Goal: Obtain resource: Obtain resource

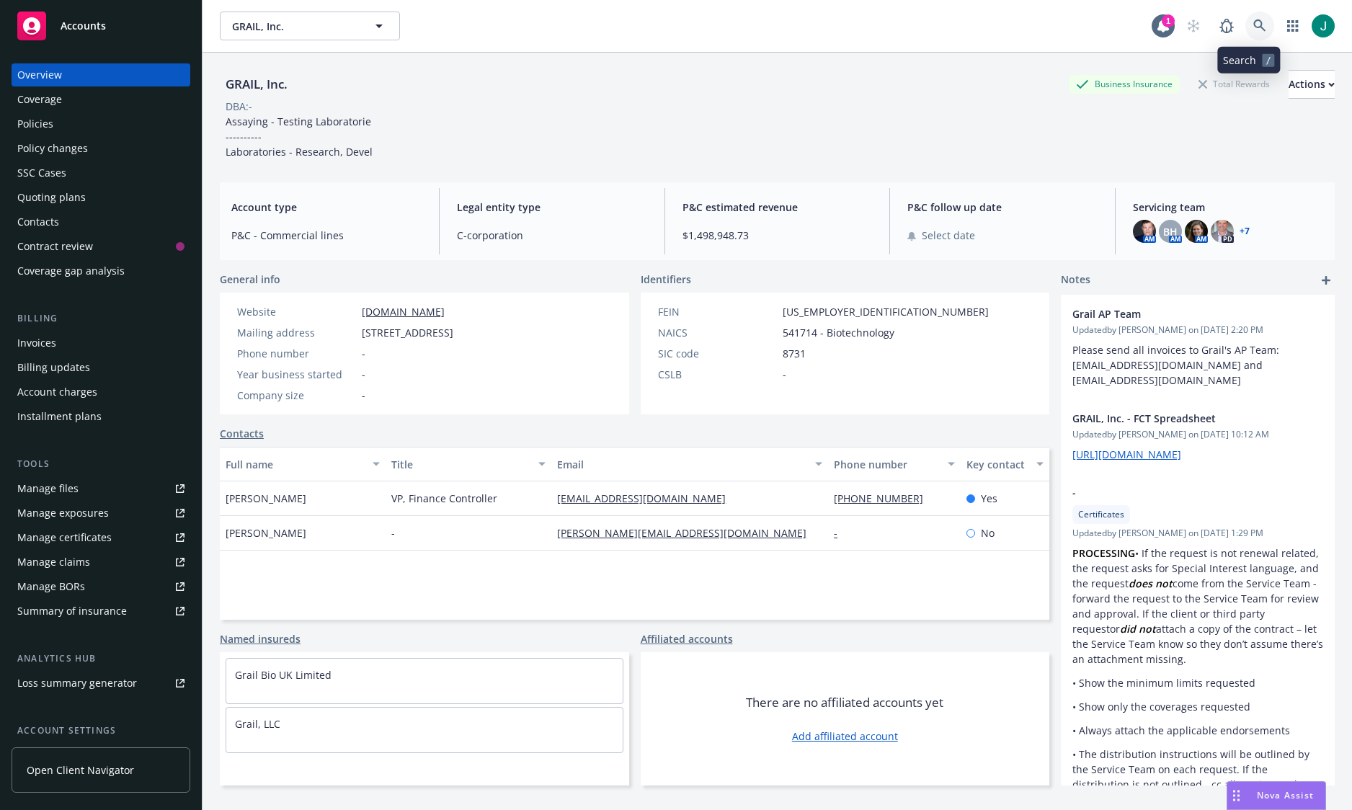
click at [1253, 22] on icon at bounding box center [1259, 25] width 12 height 12
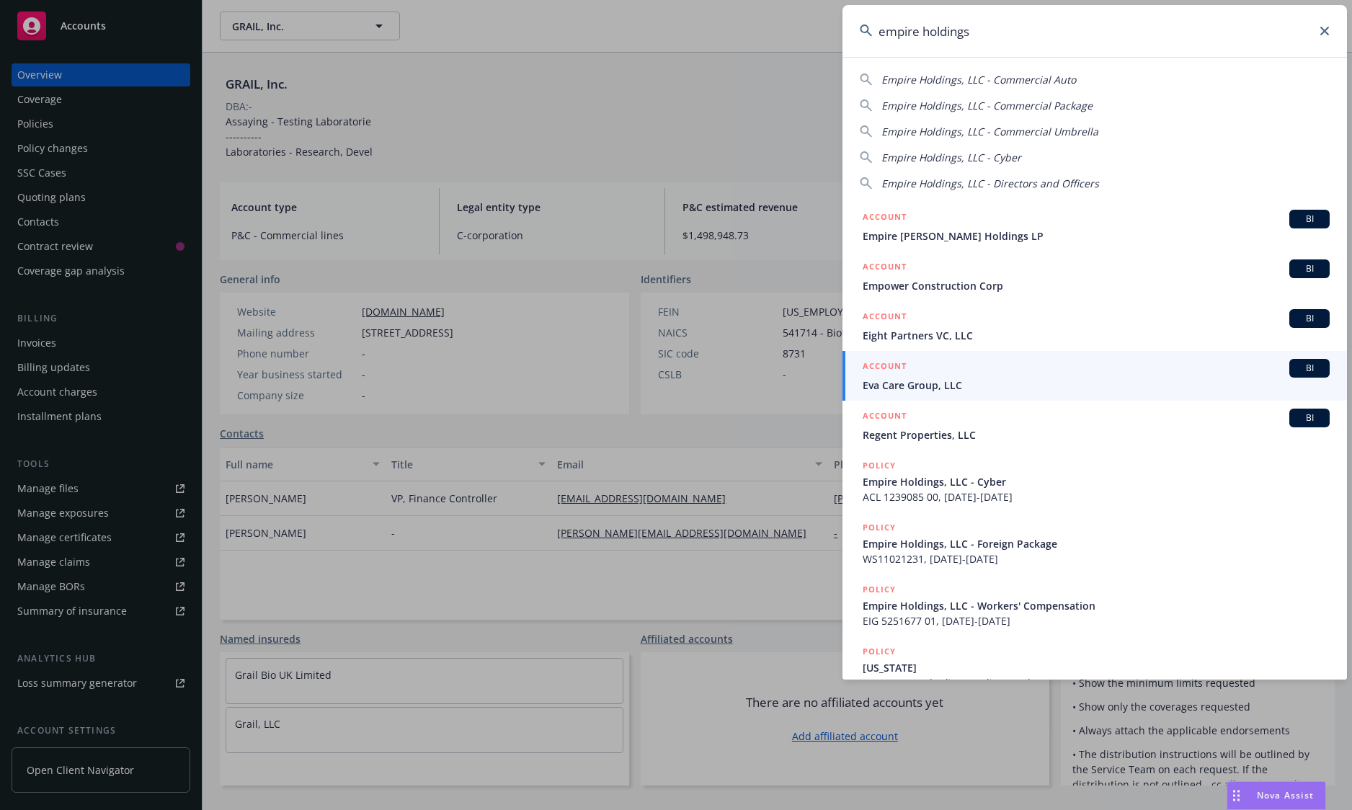
click at [1021, 183] on span "Empire Holdings, LLC - Directors and Officers" at bounding box center [990, 184] width 218 height 14
type input "Empire Holdings, LLC - Directors and Officers"
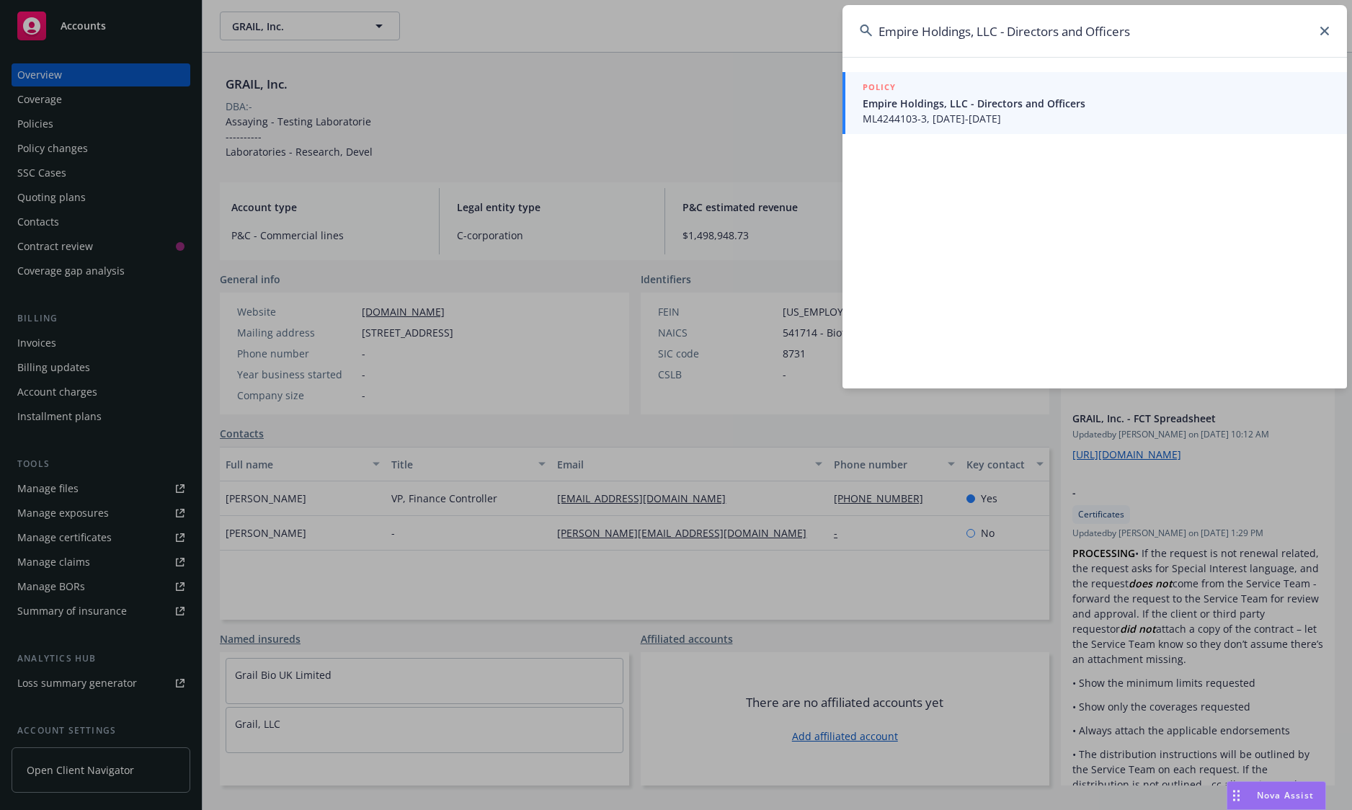
click at [1026, 105] on span "Empire Holdings, LLC - Directors and Officers" at bounding box center [1096, 103] width 467 height 15
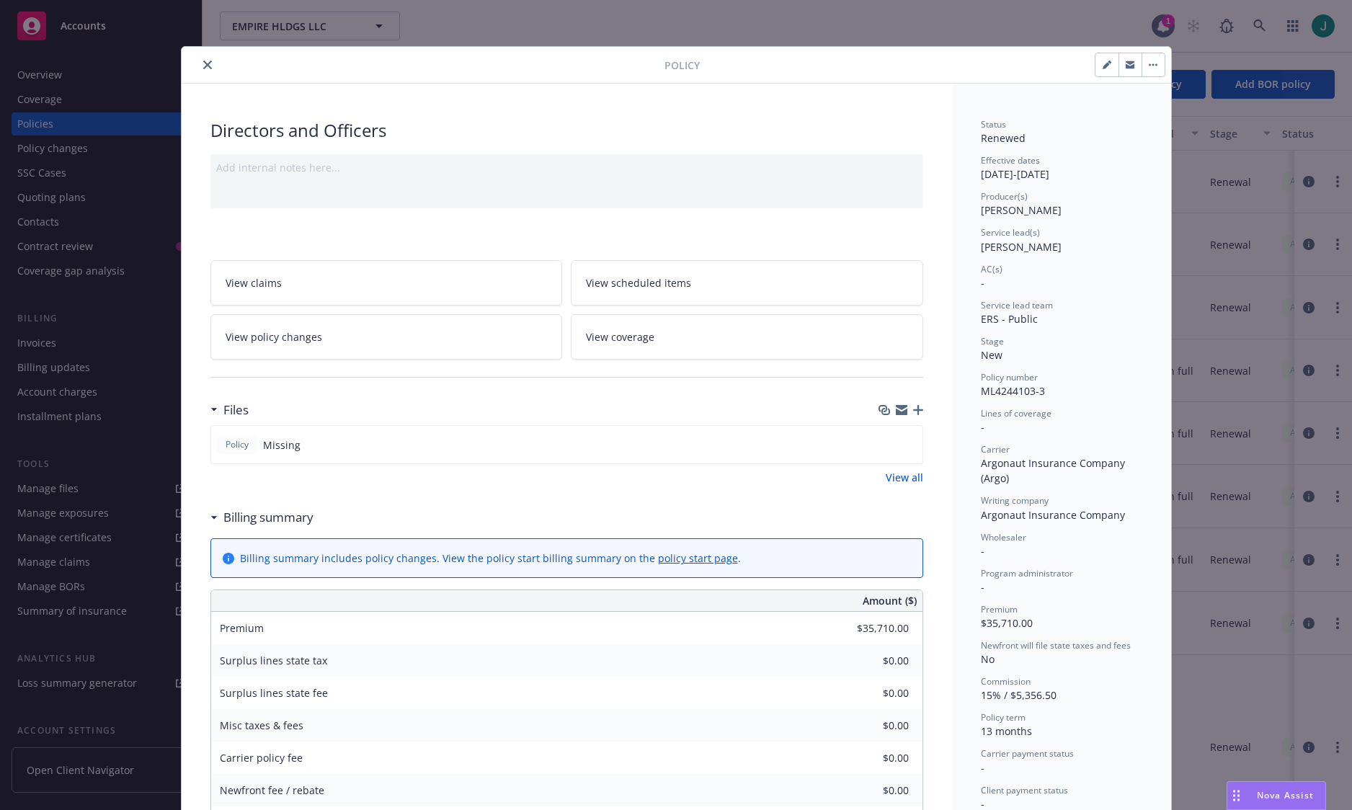
click at [203, 64] on icon "close" at bounding box center [207, 65] width 9 height 9
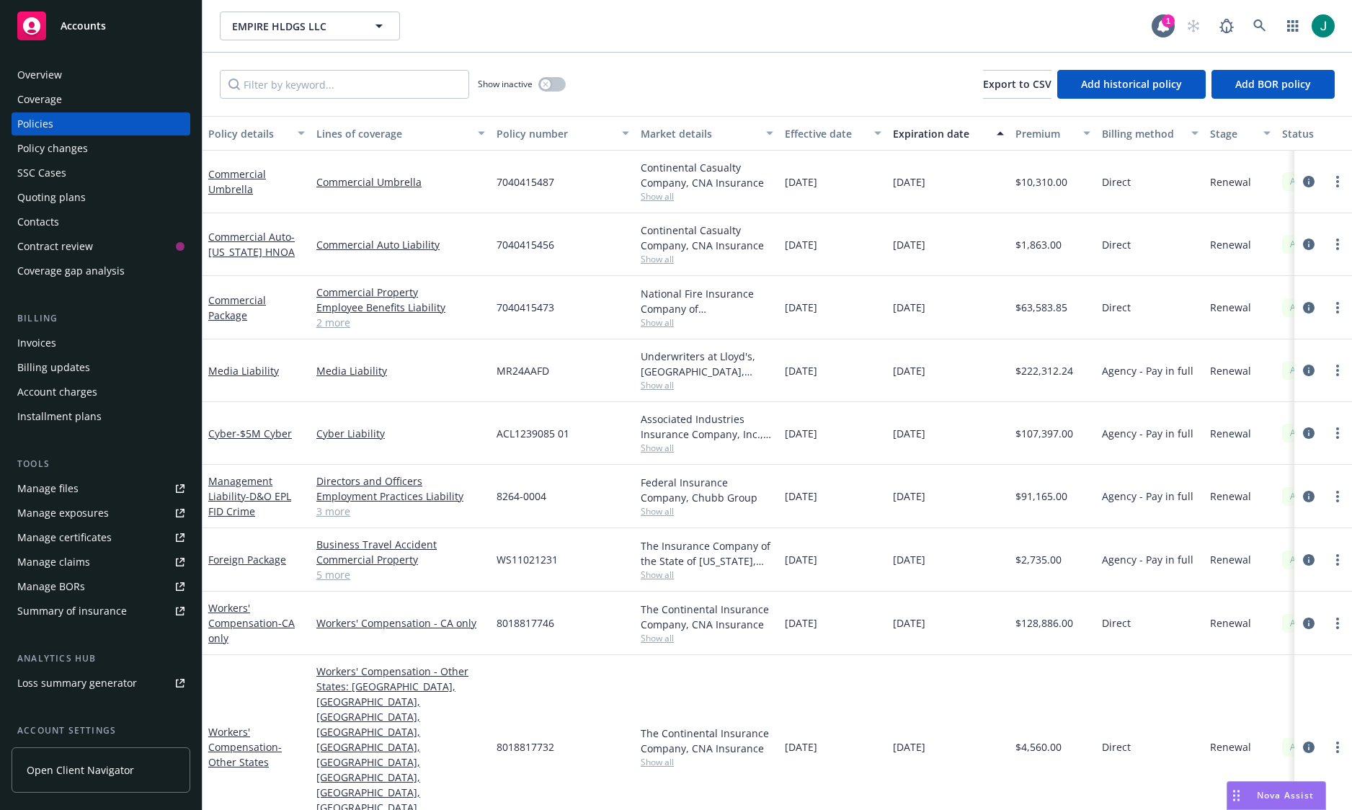
click at [61, 76] on div "Overview" at bounding box center [39, 74] width 45 height 23
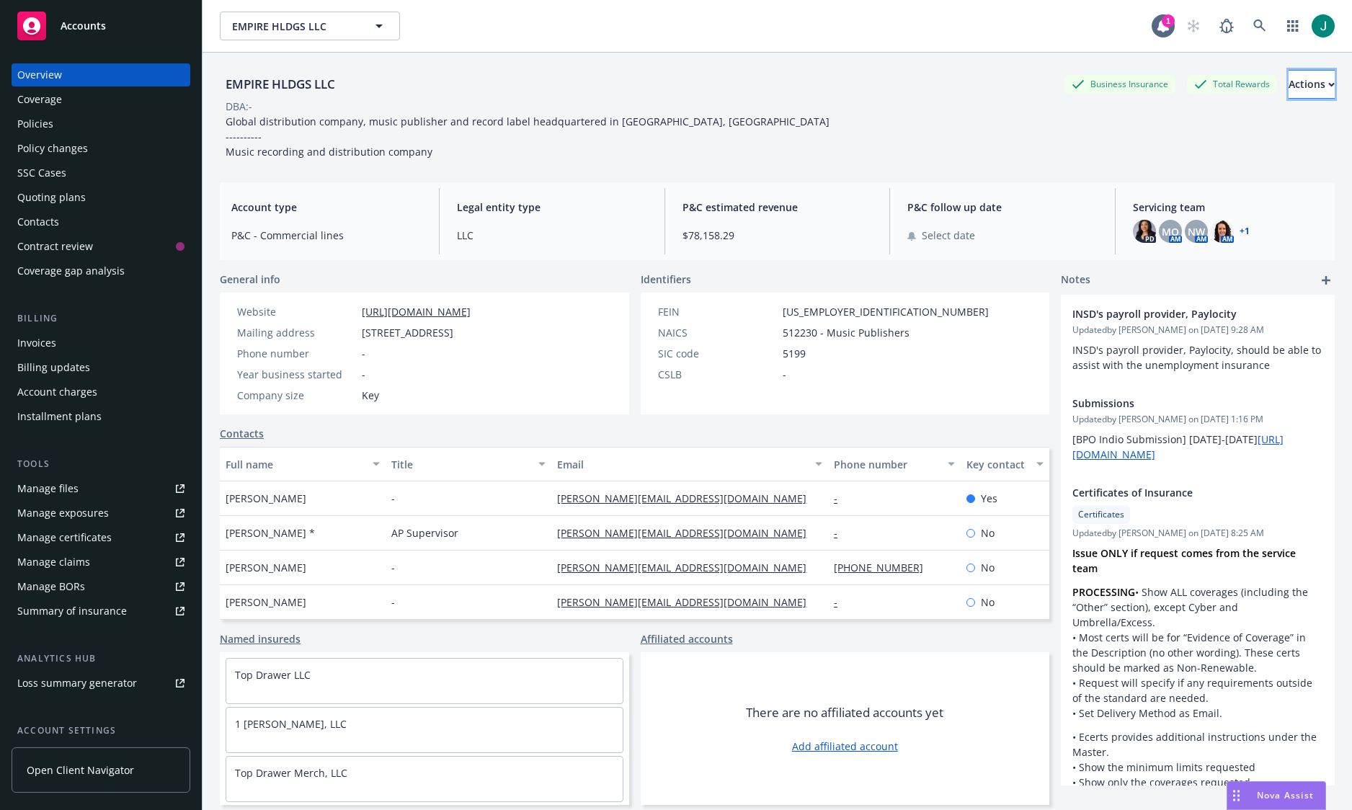
click at [1328, 82] on icon "button" at bounding box center [1331, 84] width 6 height 5
click at [43, 121] on div "Policies" at bounding box center [35, 123] width 36 height 23
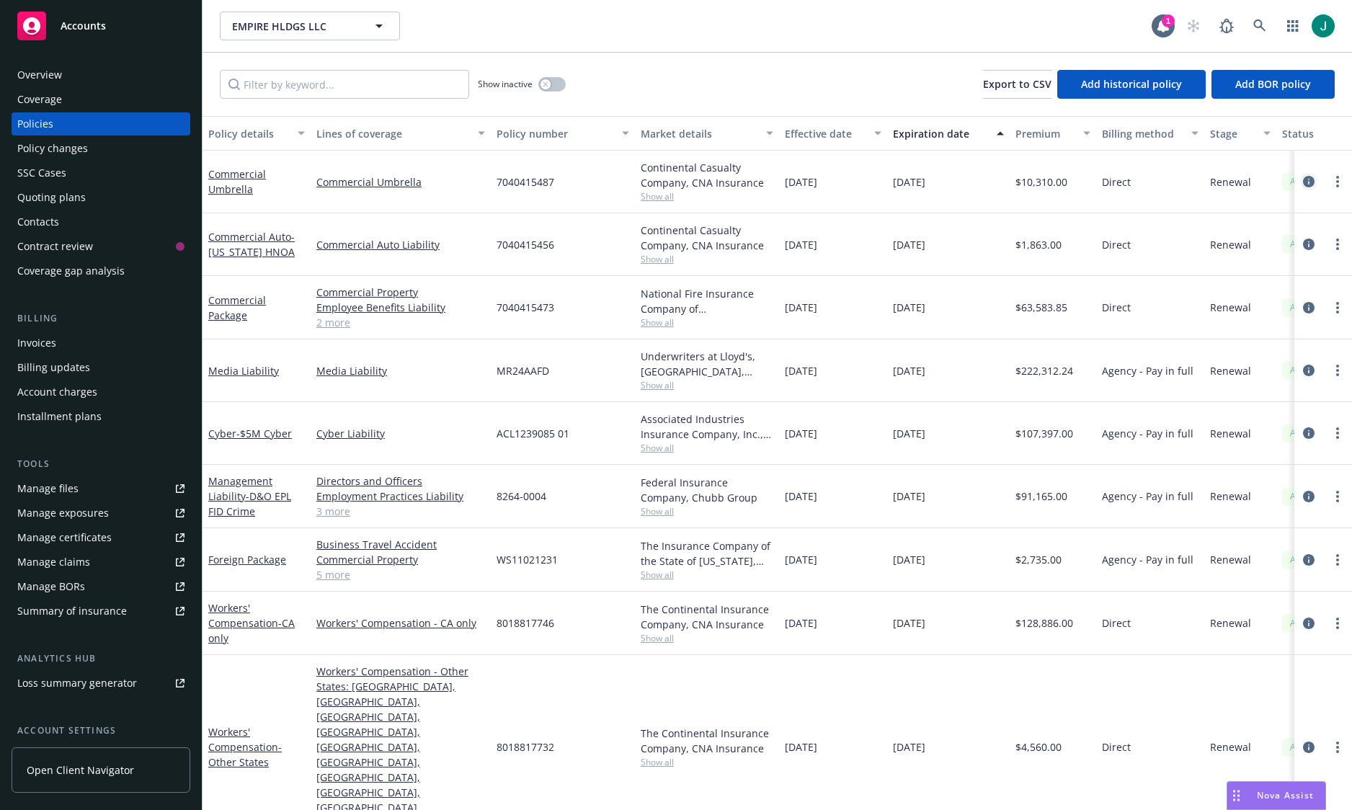
click at [1307, 179] on icon "circleInformation" at bounding box center [1309, 182] width 12 height 12
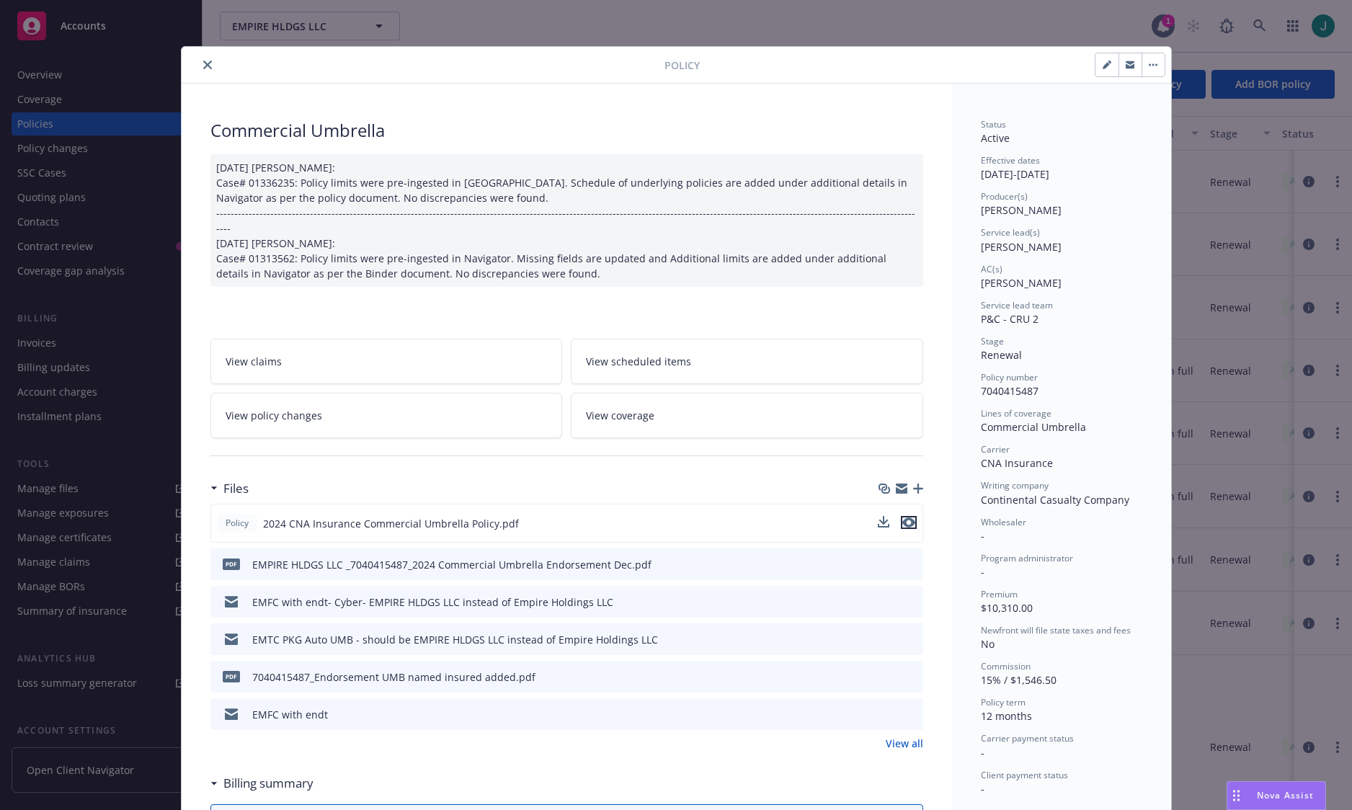
click at [906, 517] on icon "preview file" at bounding box center [908, 522] width 13 height 10
click at [203, 65] on icon "close" at bounding box center [207, 65] width 9 height 9
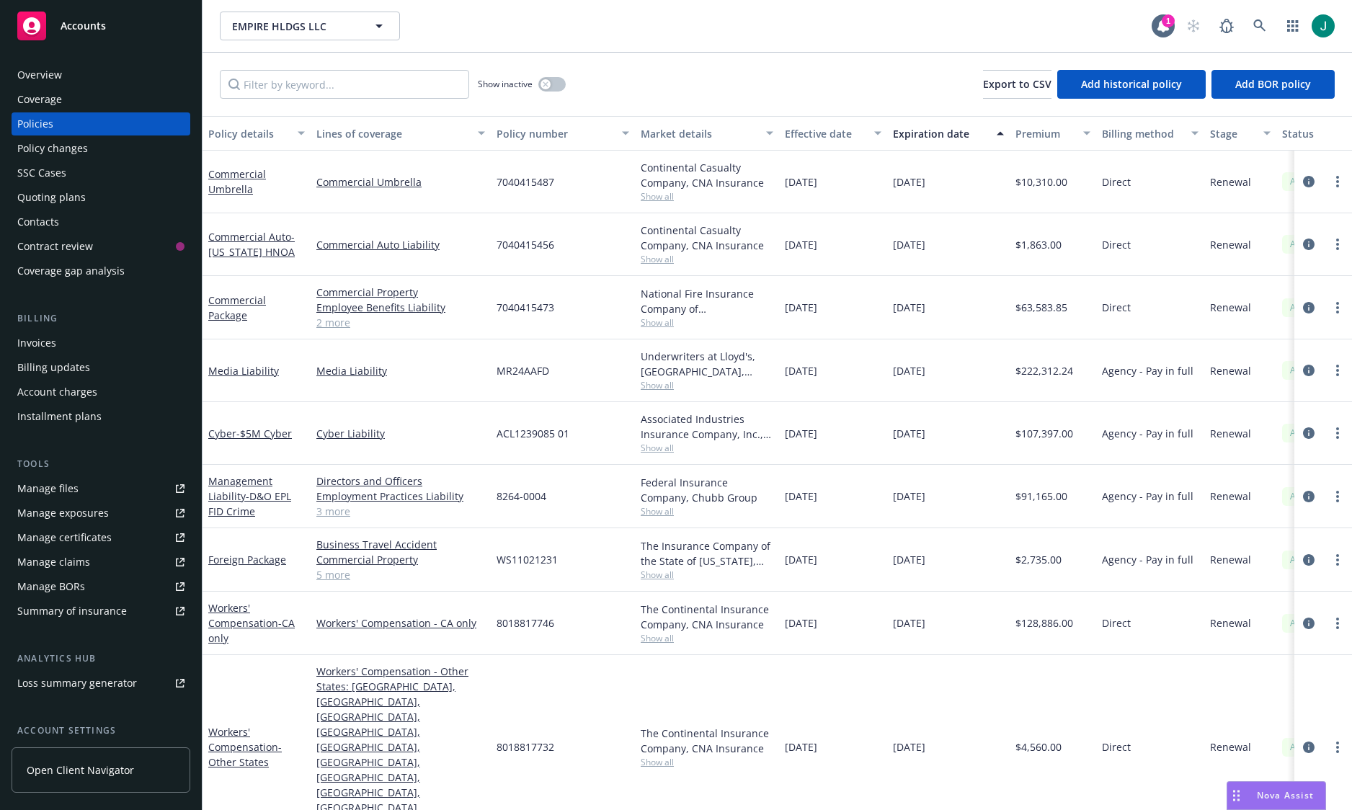
click at [68, 72] on div "Overview" at bounding box center [100, 74] width 167 height 23
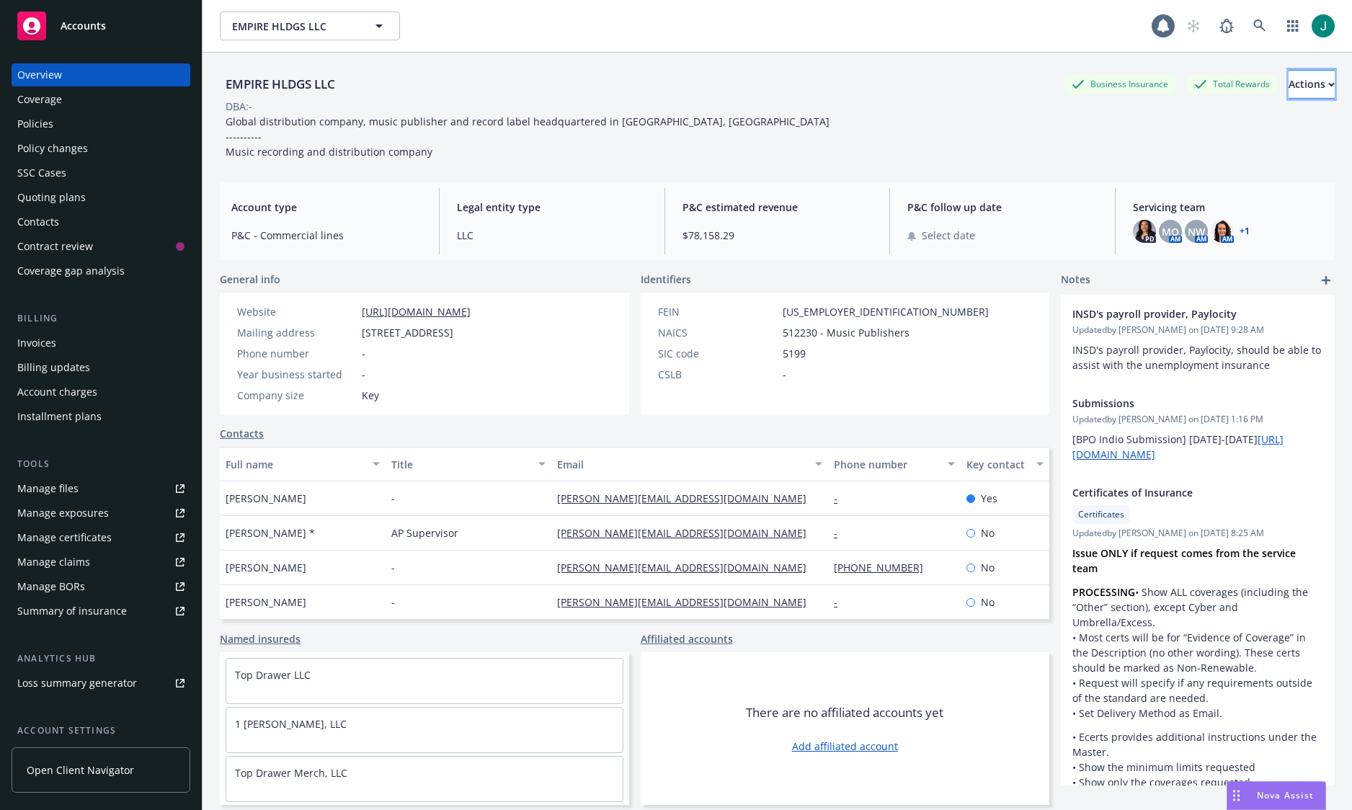
click at [1329, 85] on icon "button" at bounding box center [1331, 84] width 5 height 3
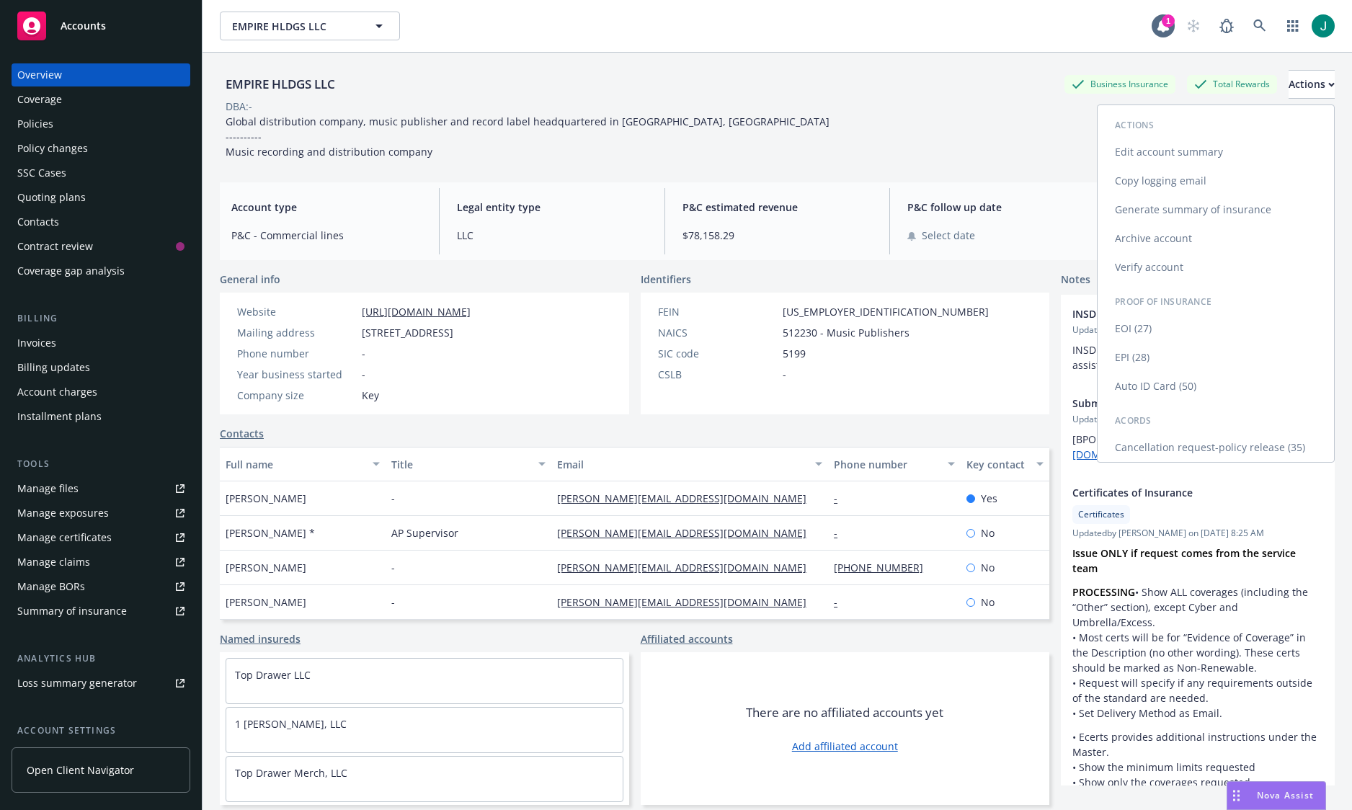
click at [1189, 150] on link "Edit account summary" at bounding box center [1215, 152] width 236 height 29
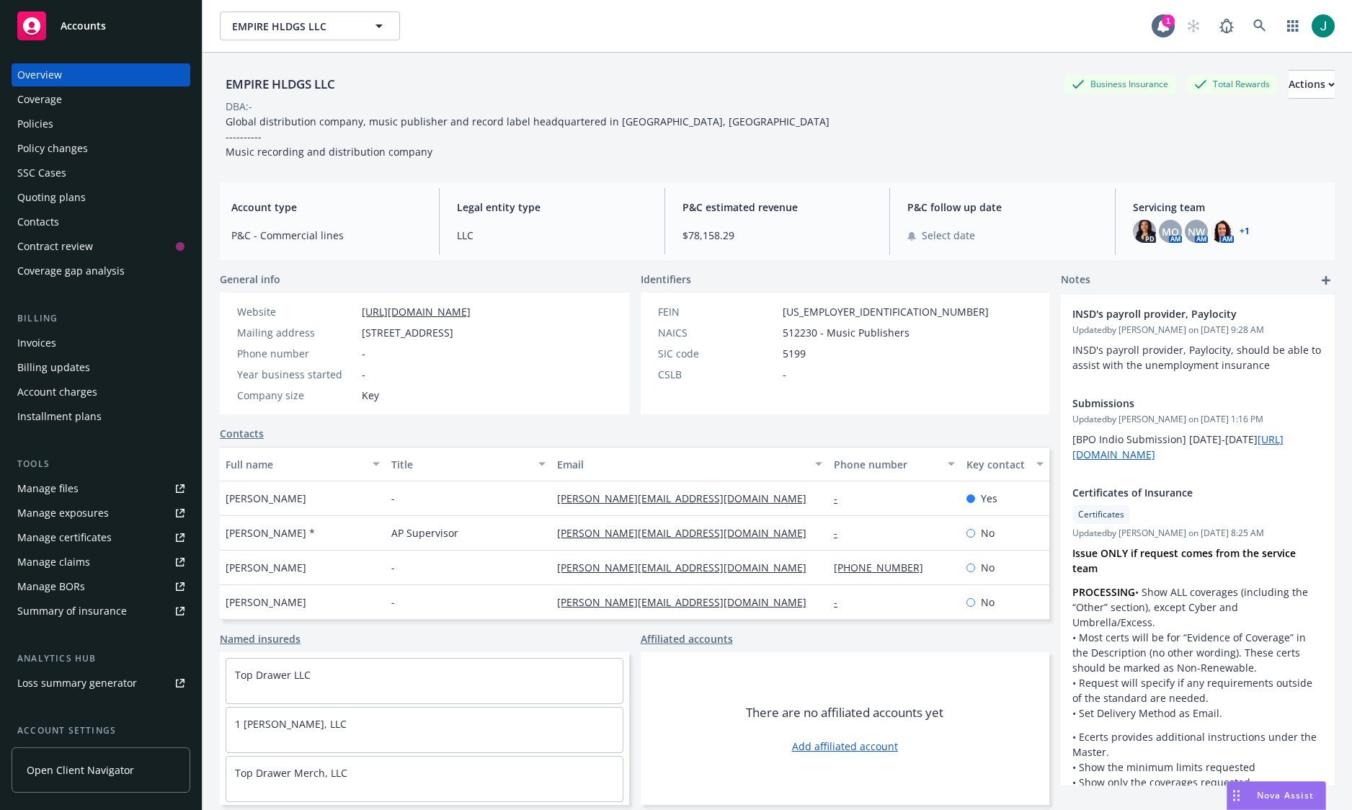
select select "US"
select select "LLC"
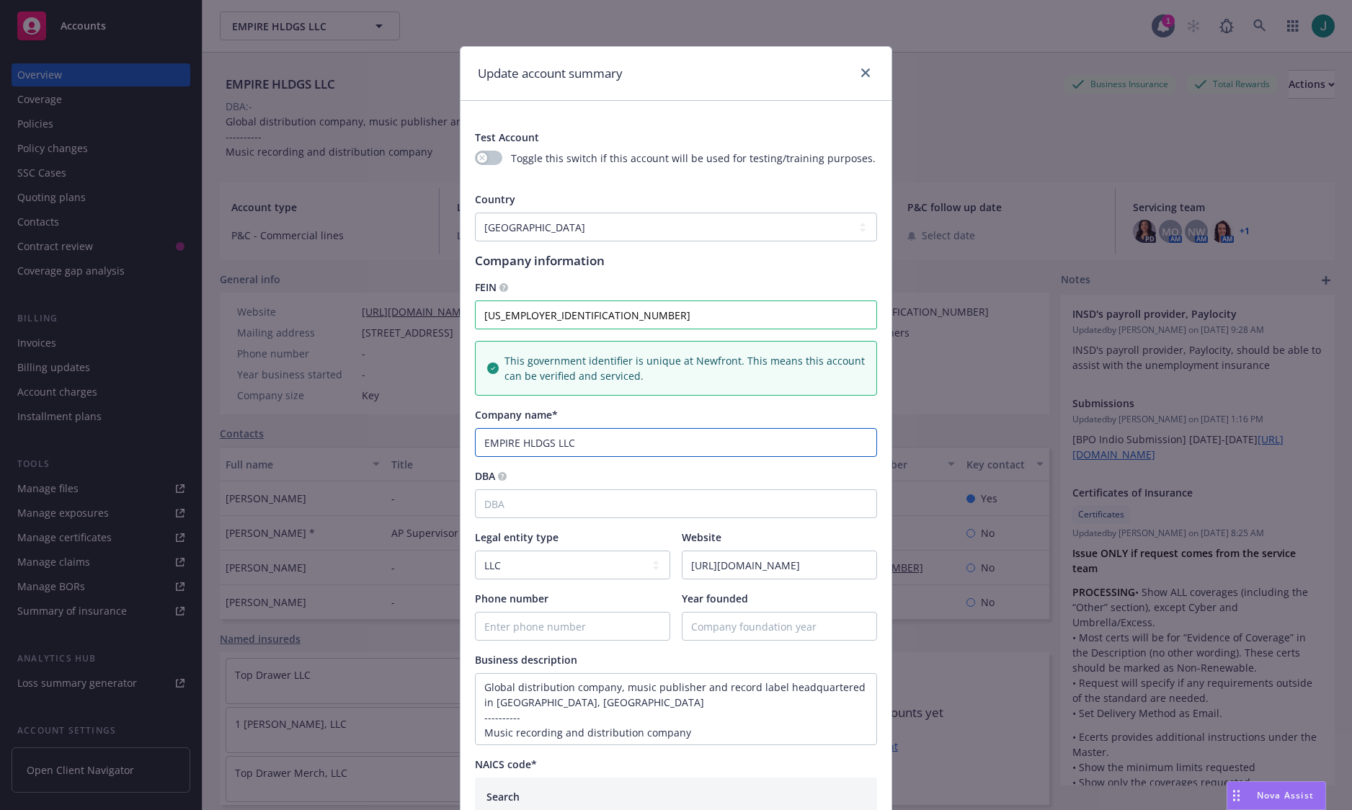
drag, startPoint x: 575, startPoint y: 443, endPoint x: 486, endPoint y: 446, distance: 88.7
click at [486, 446] on input "EMPIRE HLDGS LLC" at bounding box center [676, 442] width 402 height 29
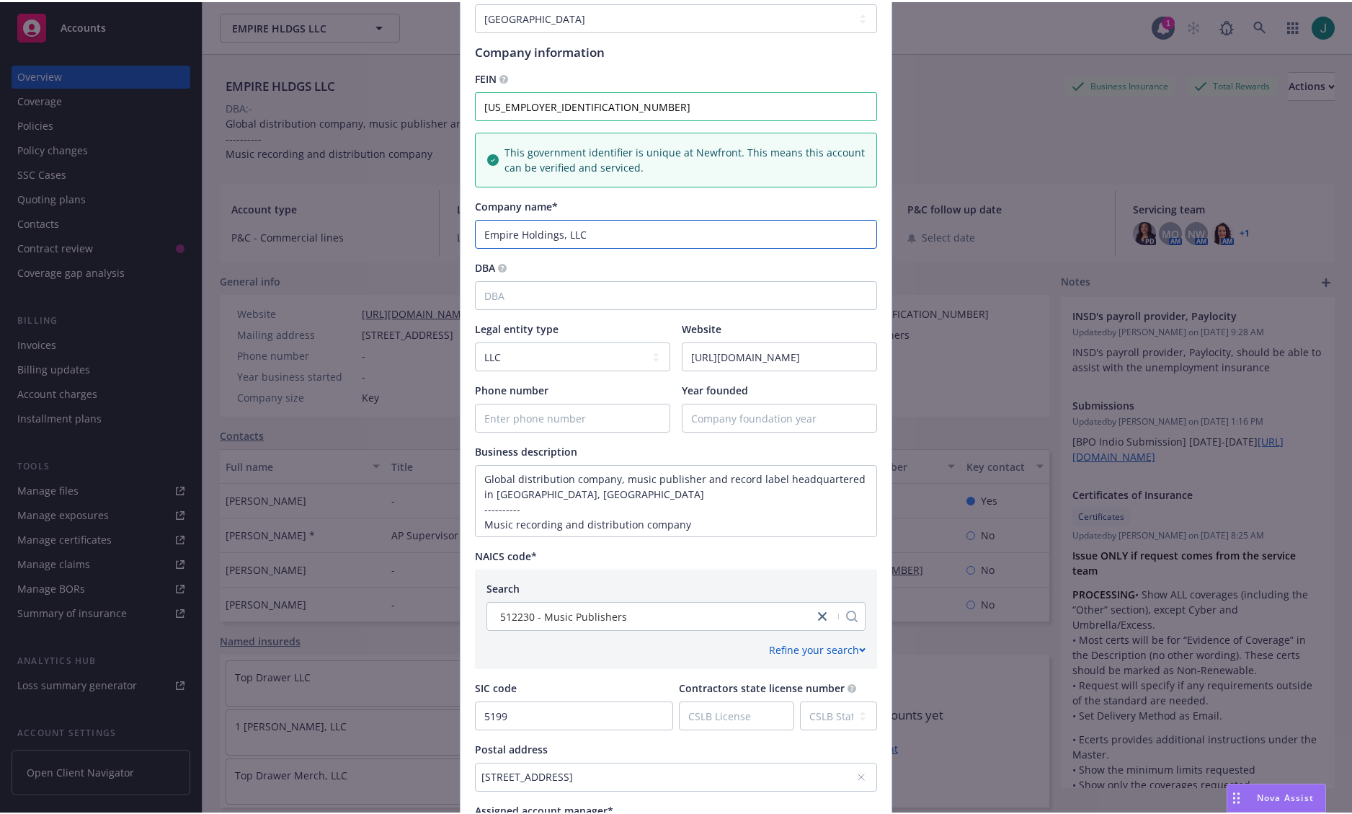
scroll to position [437, 0]
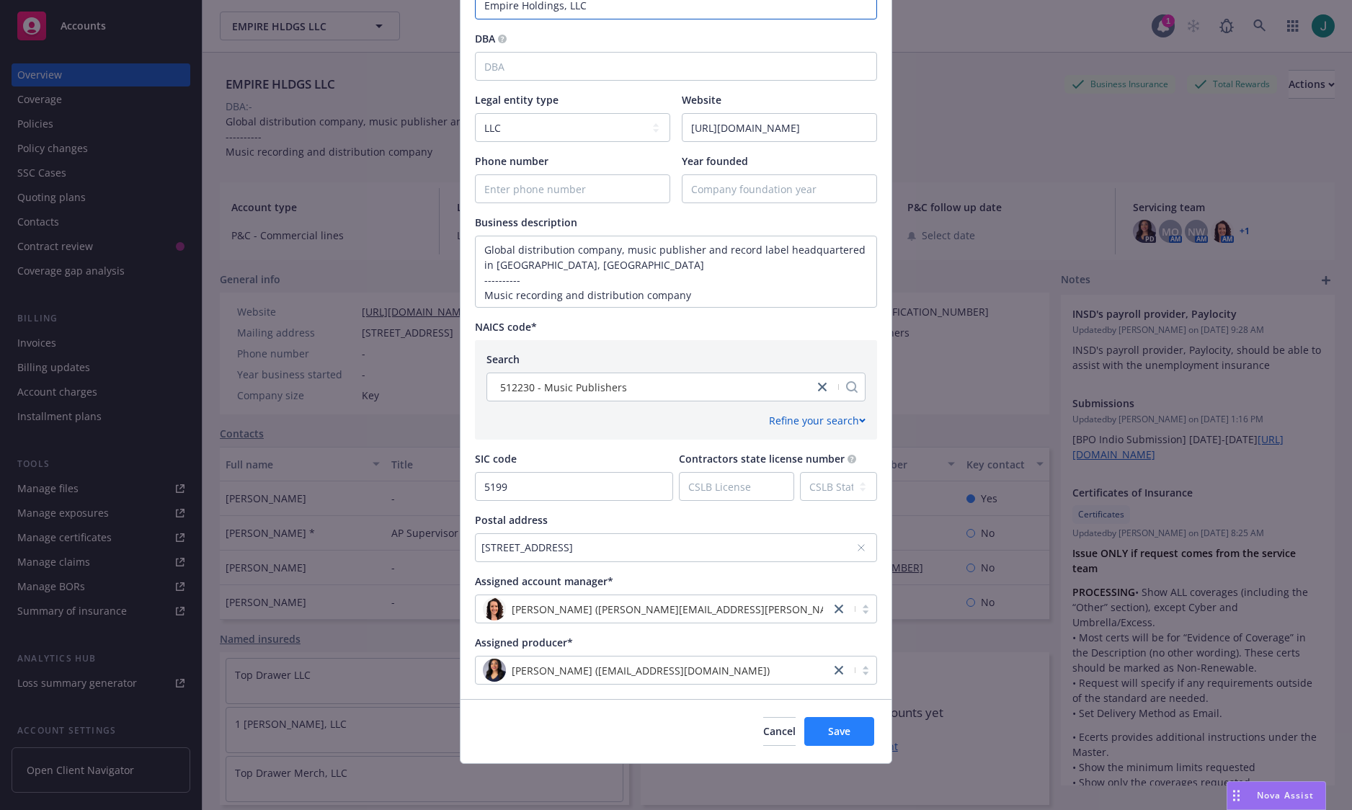
type input "Empire Holdings, LLC"
click at [829, 736] on span "Save" at bounding box center [839, 731] width 22 height 14
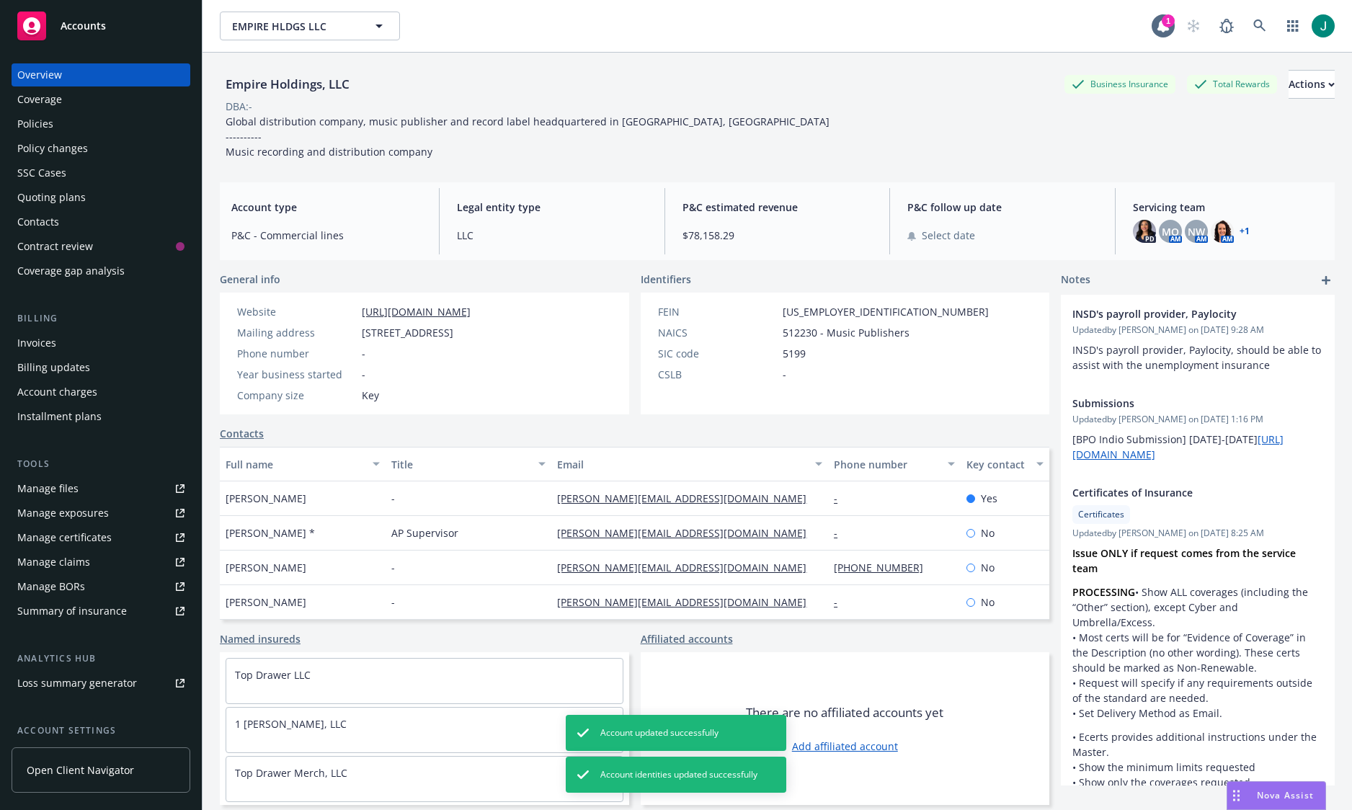
click at [51, 100] on div "Coverage" at bounding box center [39, 99] width 45 height 23
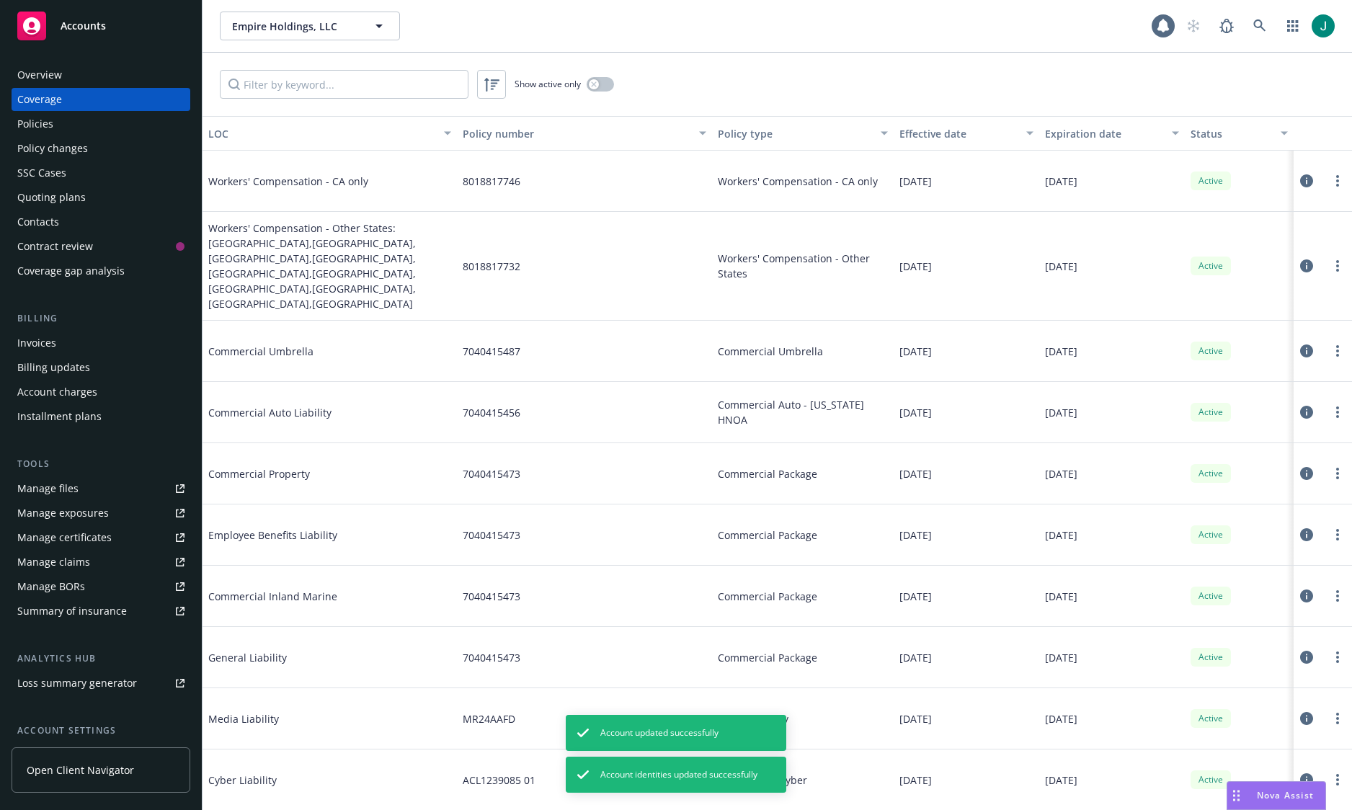
click at [55, 77] on div "Overview" at bounding box center [39, 74] width 45 height 23
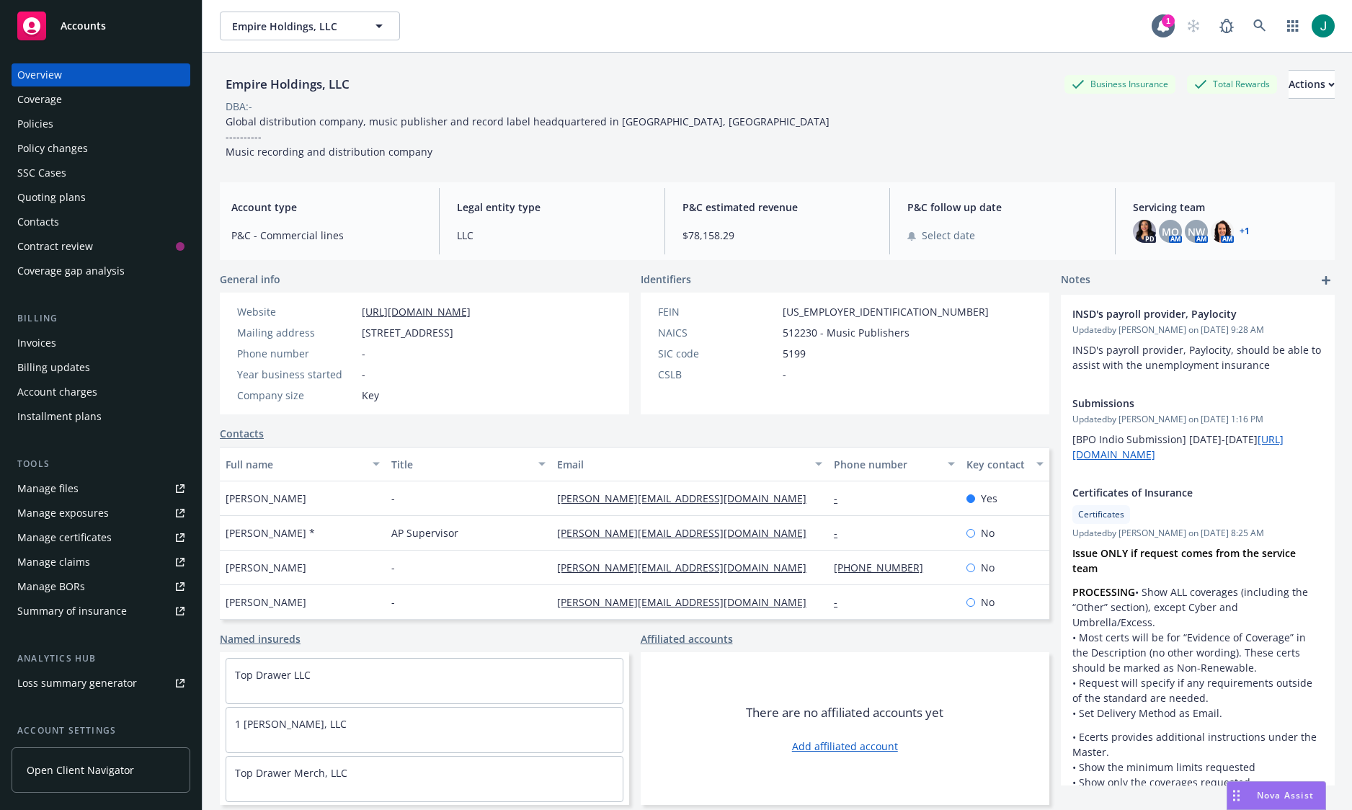
click at [50, 120] on div "Policies" at bounding box center [35, 123] width 36 height 23
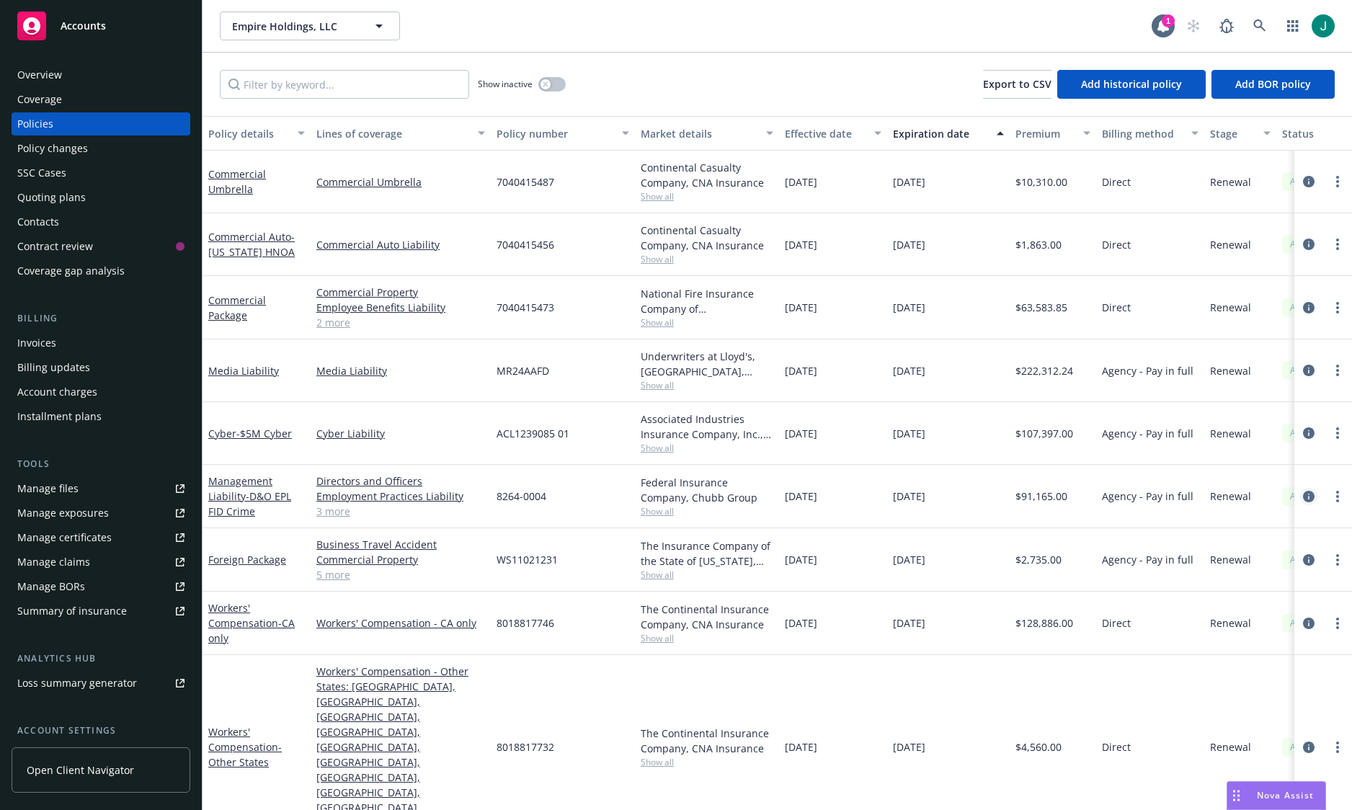
click at [1312, 496] on icon "circleInformation" at bounding box center [1309, 497] width 12 height 12
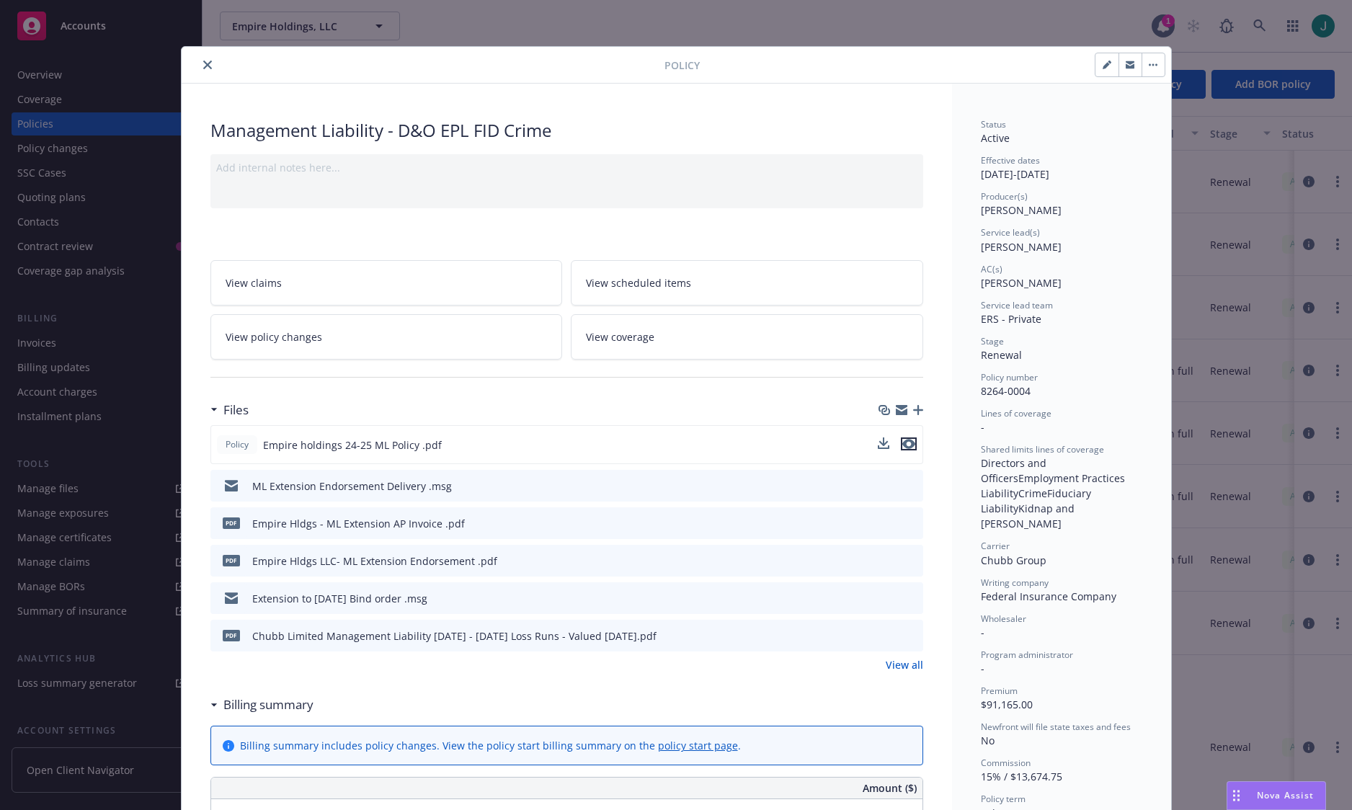
click at [906, 440] on icon "preview file" at bounding box center [908, 444] width 13 height 10
click at [202, 69] on button "close" at bounding box center [207, 64] width 17 height 17
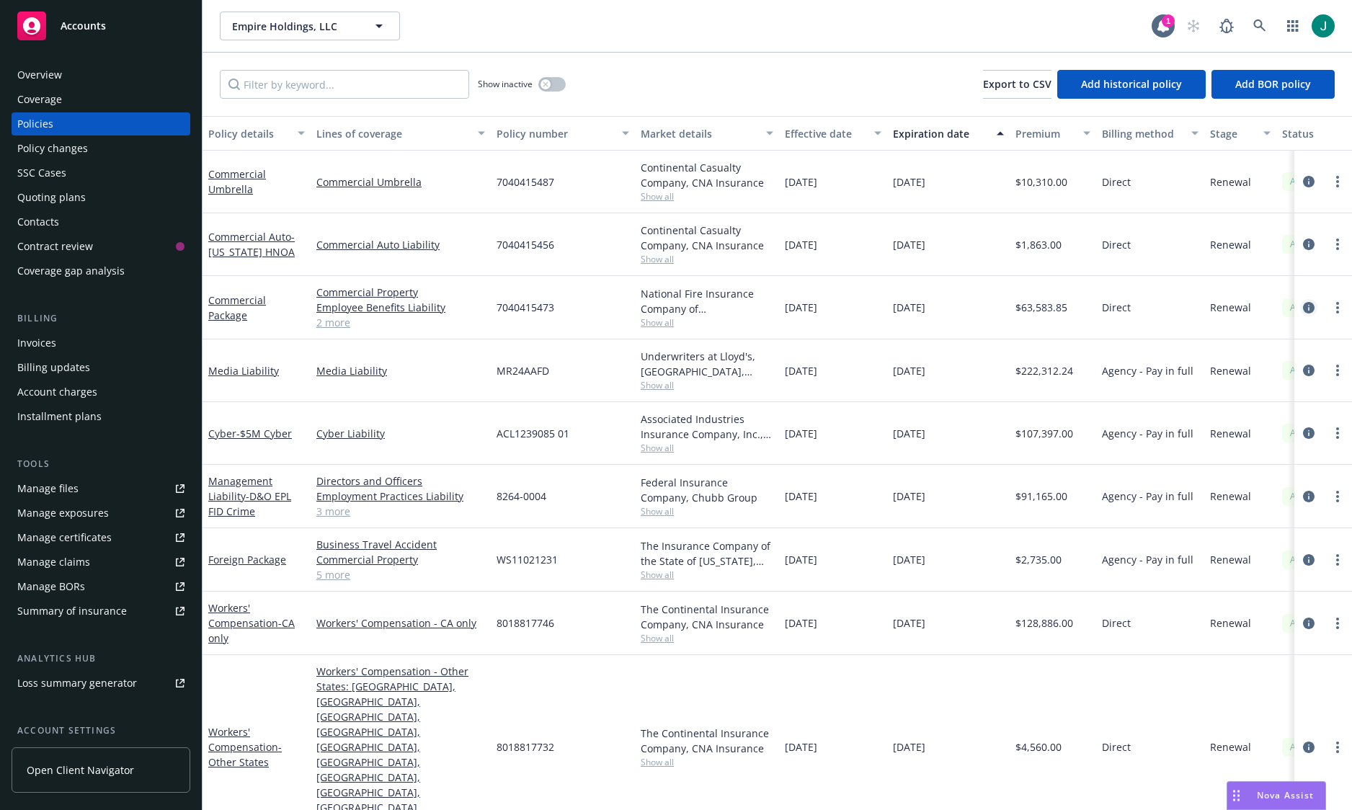
click at [1308, 306] on icon "circleInformation" at bounding box center [1309, 308] width 12 height 12
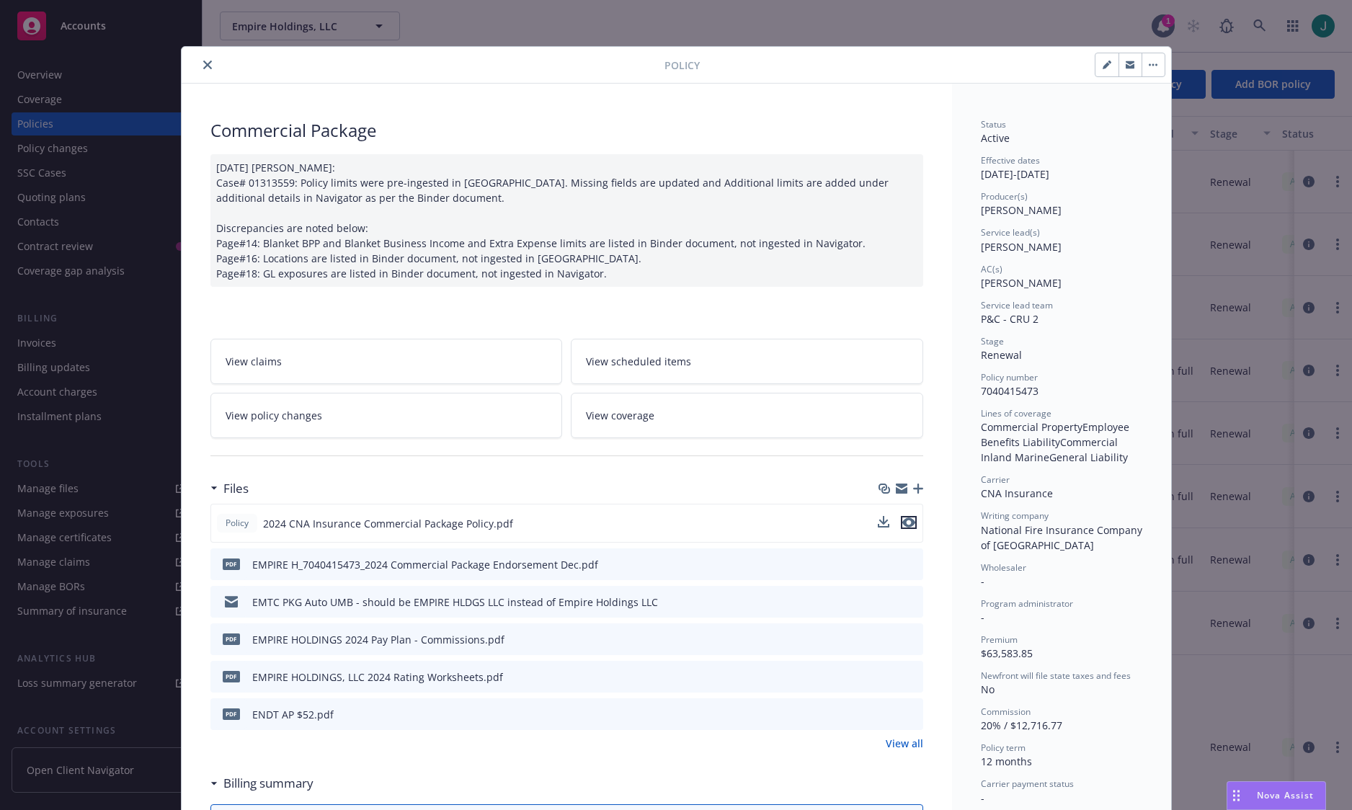
click at [902, 519] on icon "preview file" at bounding box center [908, 522] width 13 height 10
click at [203, 63] on icon "close" at bounding box center [207, 65] width 9 height 9
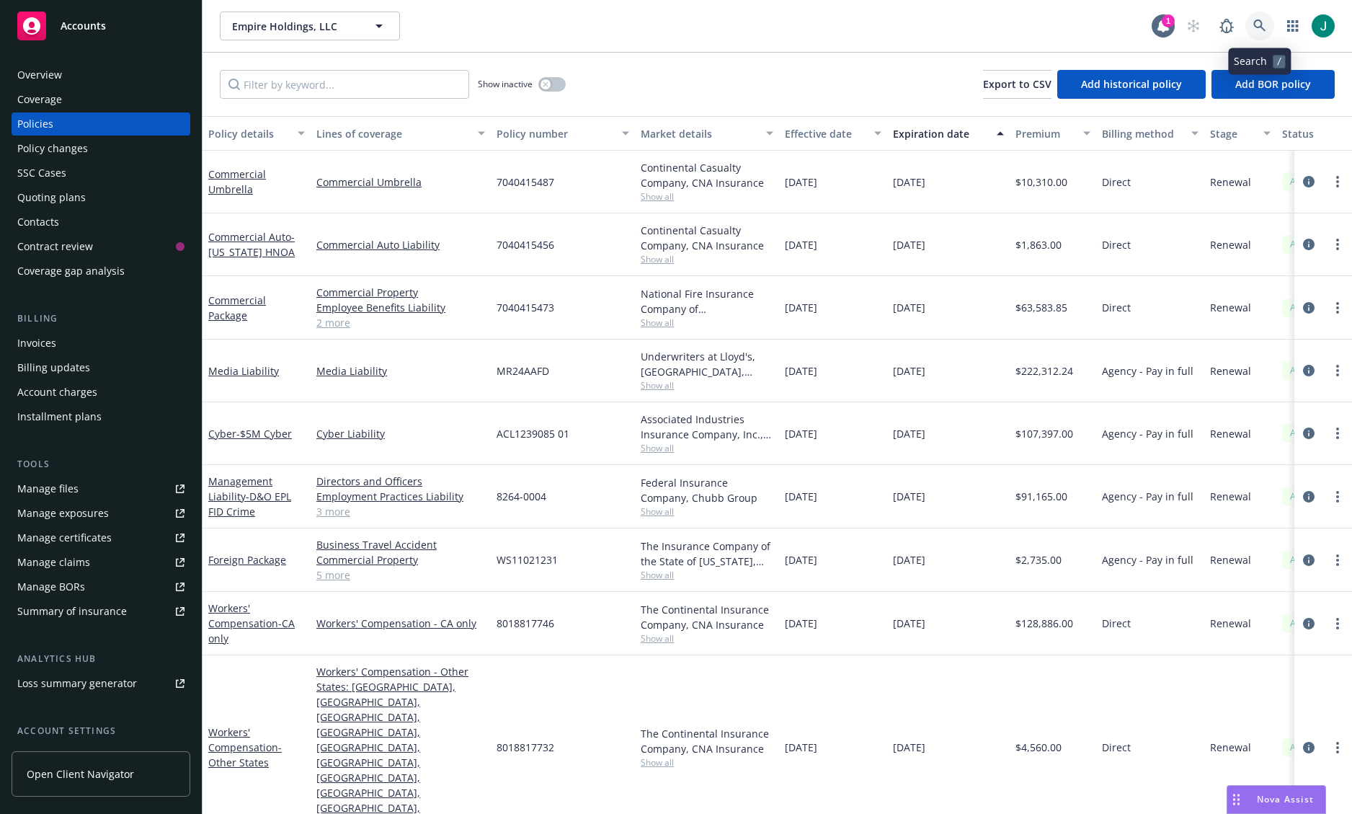
click at [1255, 23] on icon at bounding box center [1259, 25] width 13 height 13
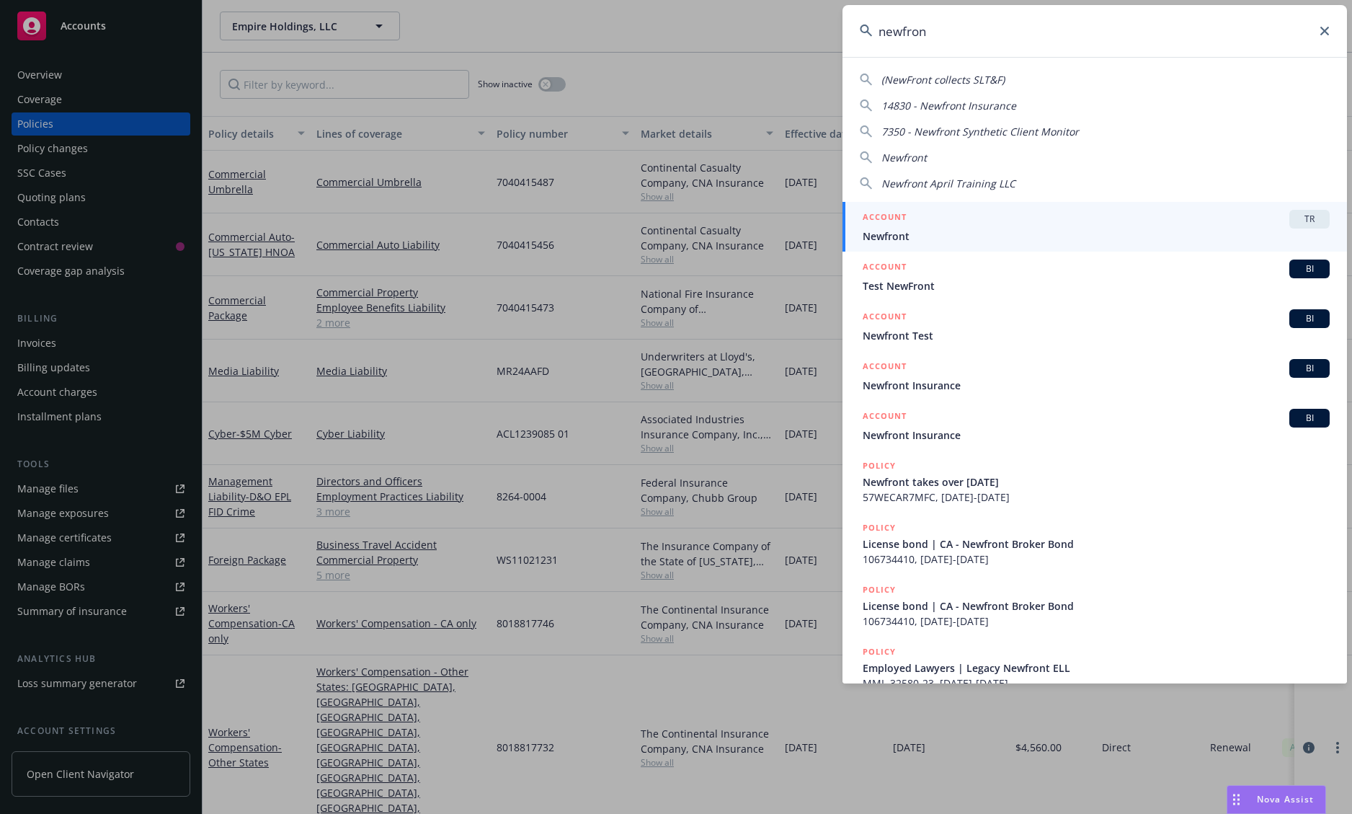
type input "newfront"
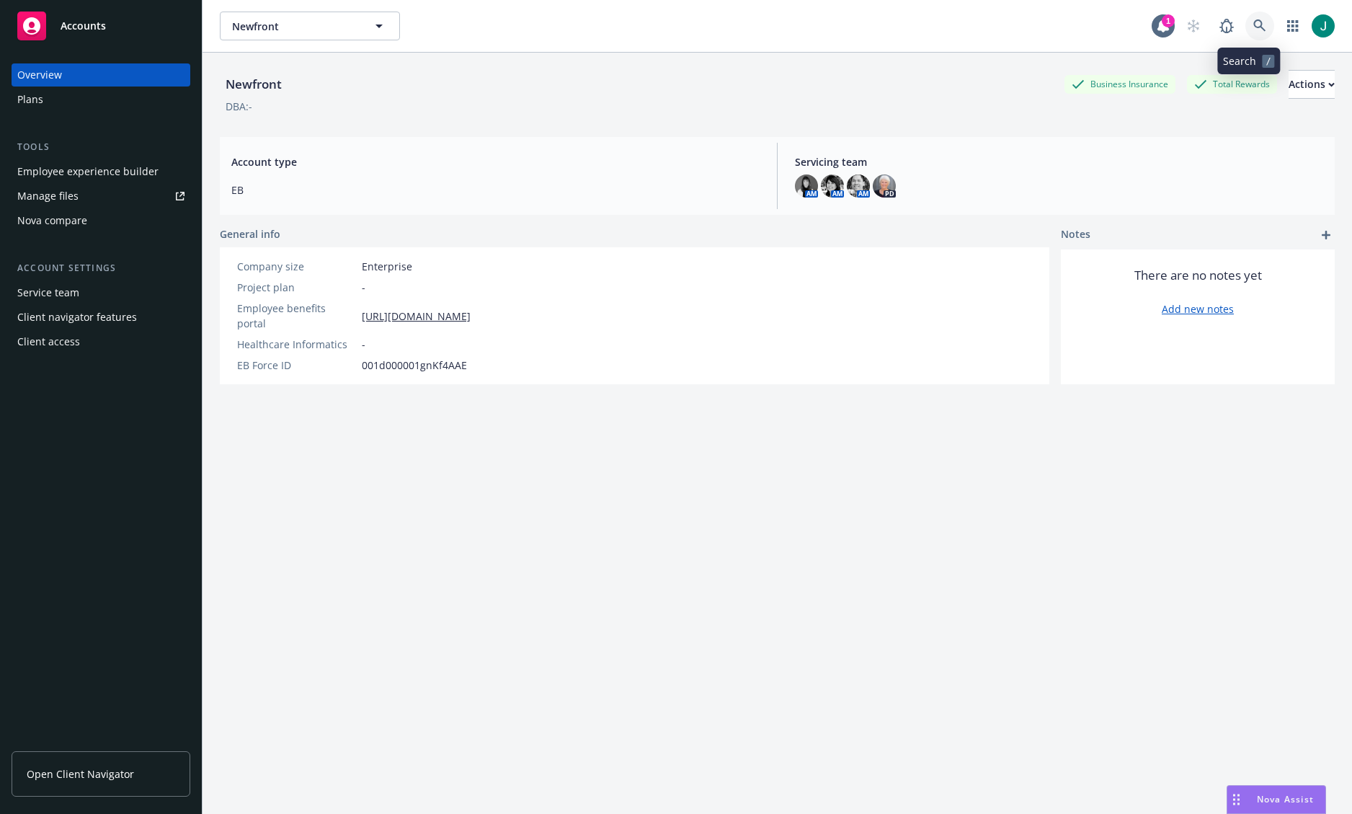
click at [1253, 19] on icon at bounding box center [1259, 25] width 13 height 13
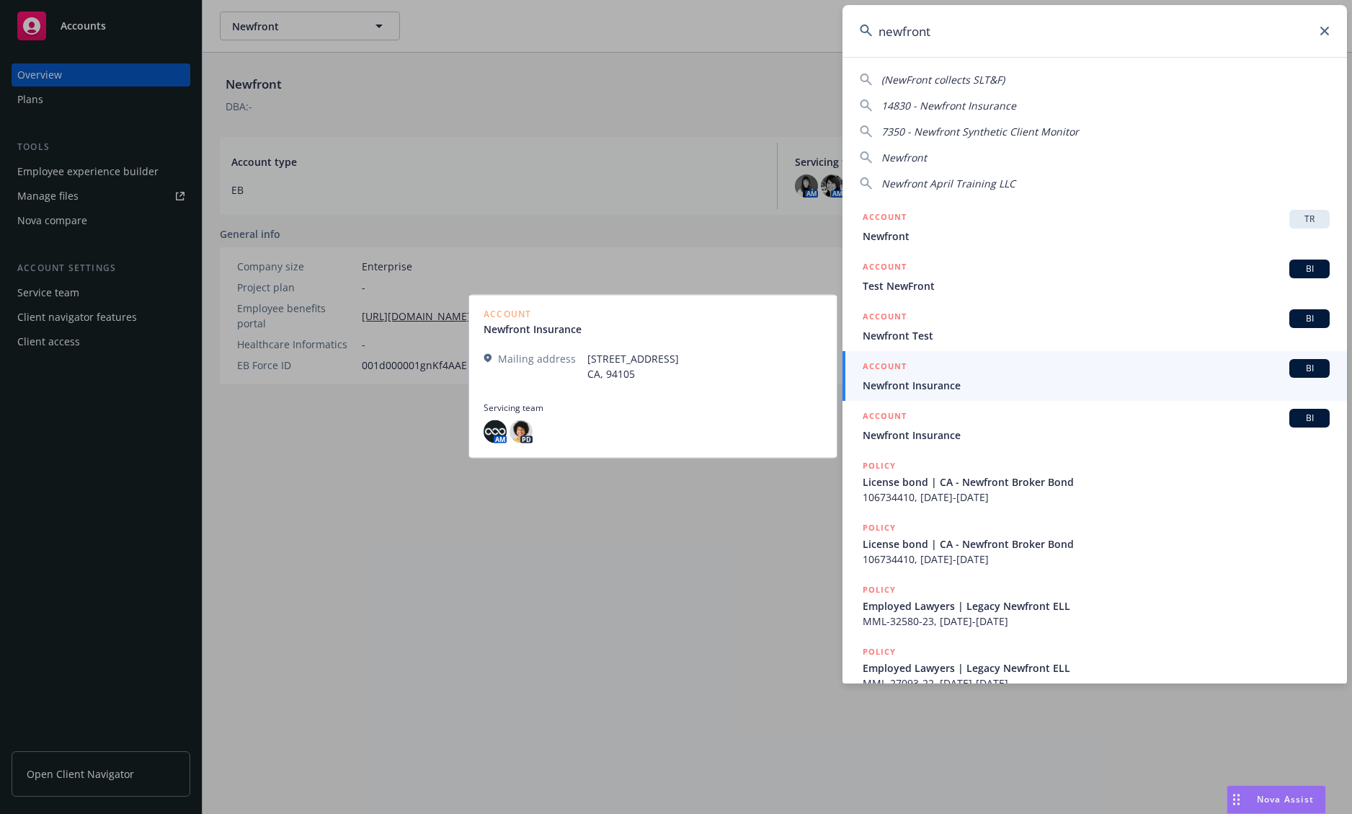
type input "newfront"
click at [956, 383] on span "Newfront Insurance" at bounding box center [1096, 385] width 467 height 15
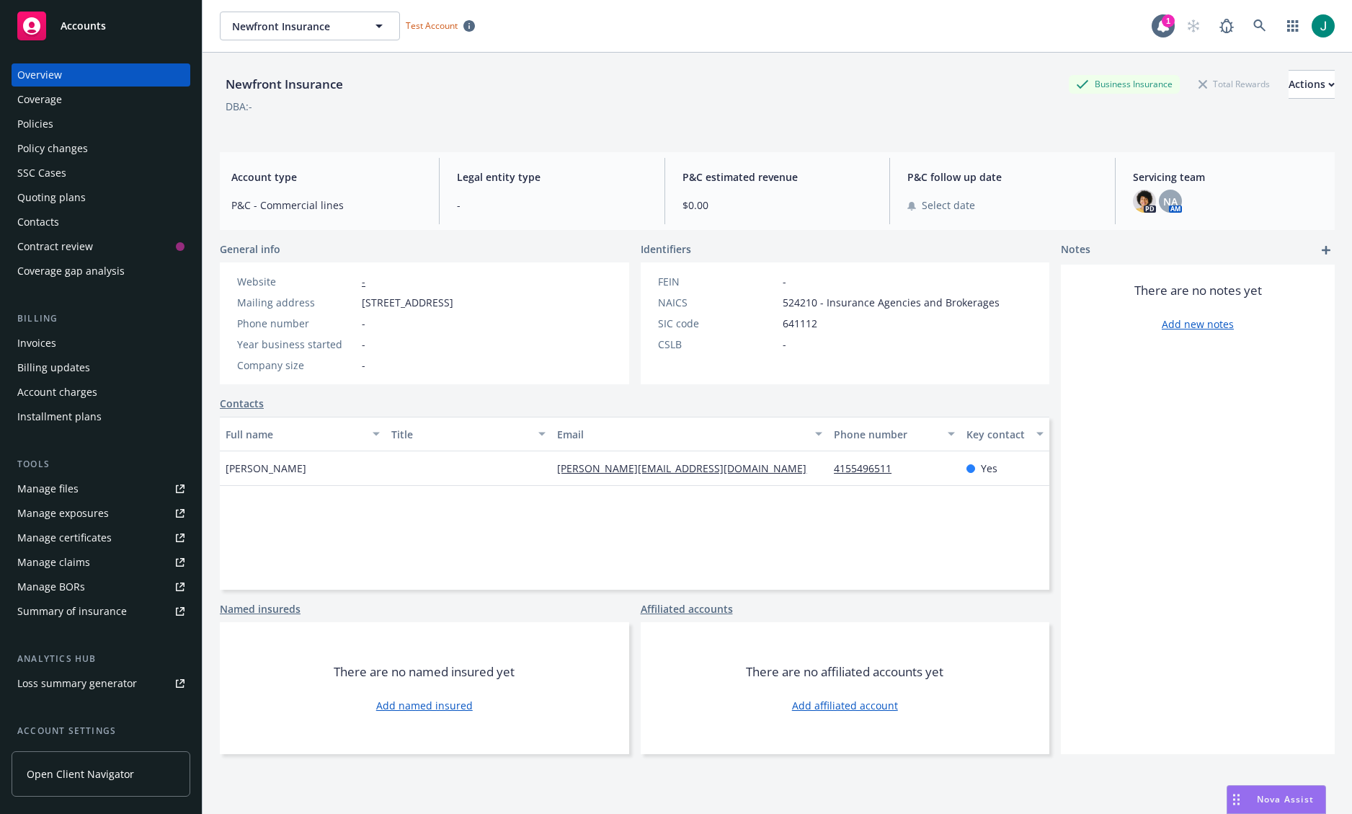
click at [69, 123] on div "Policies" at bounding box center [100, 123] width 167 height 23
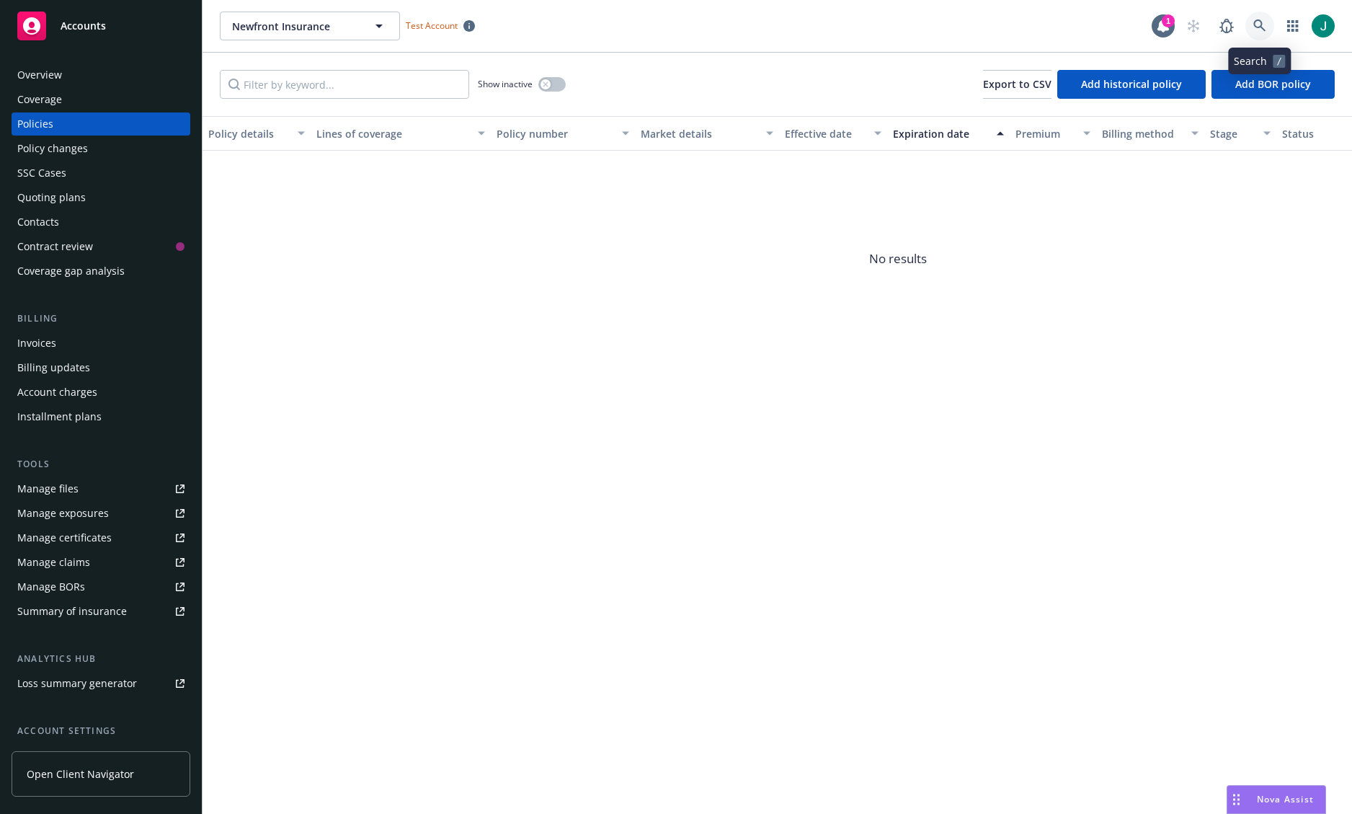
click at [1263, 29] on icon at bounding box center [1259, 25] width 12 height 12
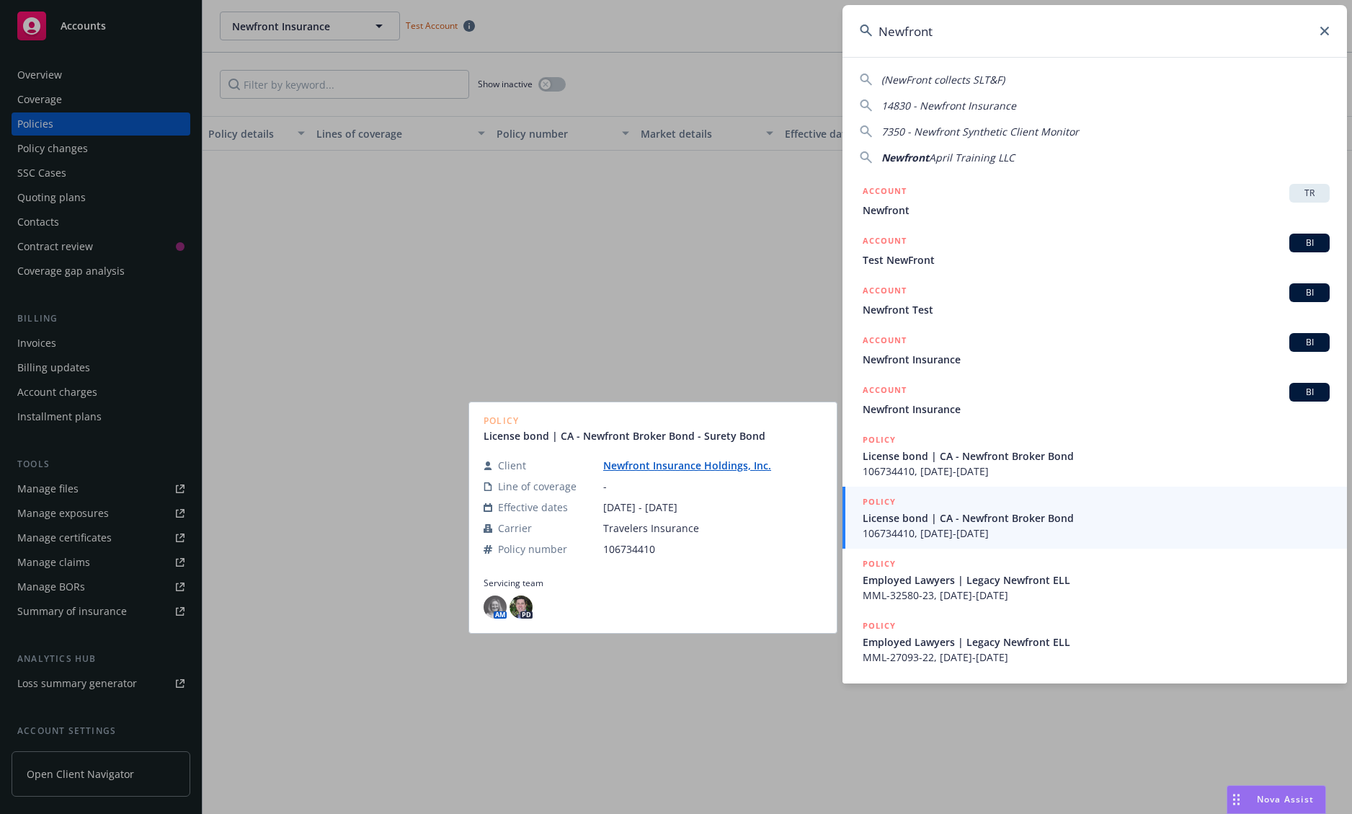
type input "Newfront"
click at [984, 521] on span "License bond | CA - Newfront Broker Bond" at bounding box center [1096, 517] width 467 height 15
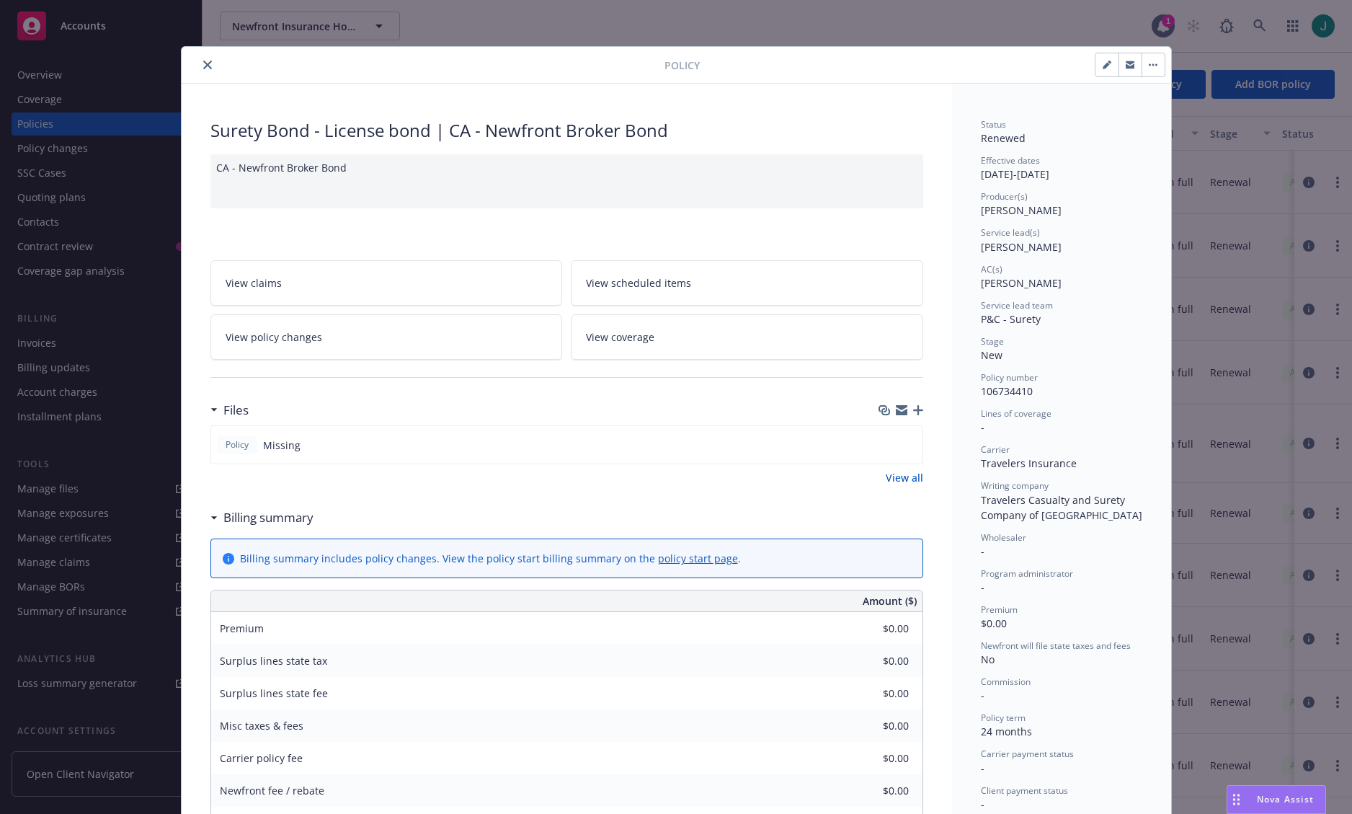
click at [203, 62] on icon "close" at bounding box center [207, 65] width 9 height 9
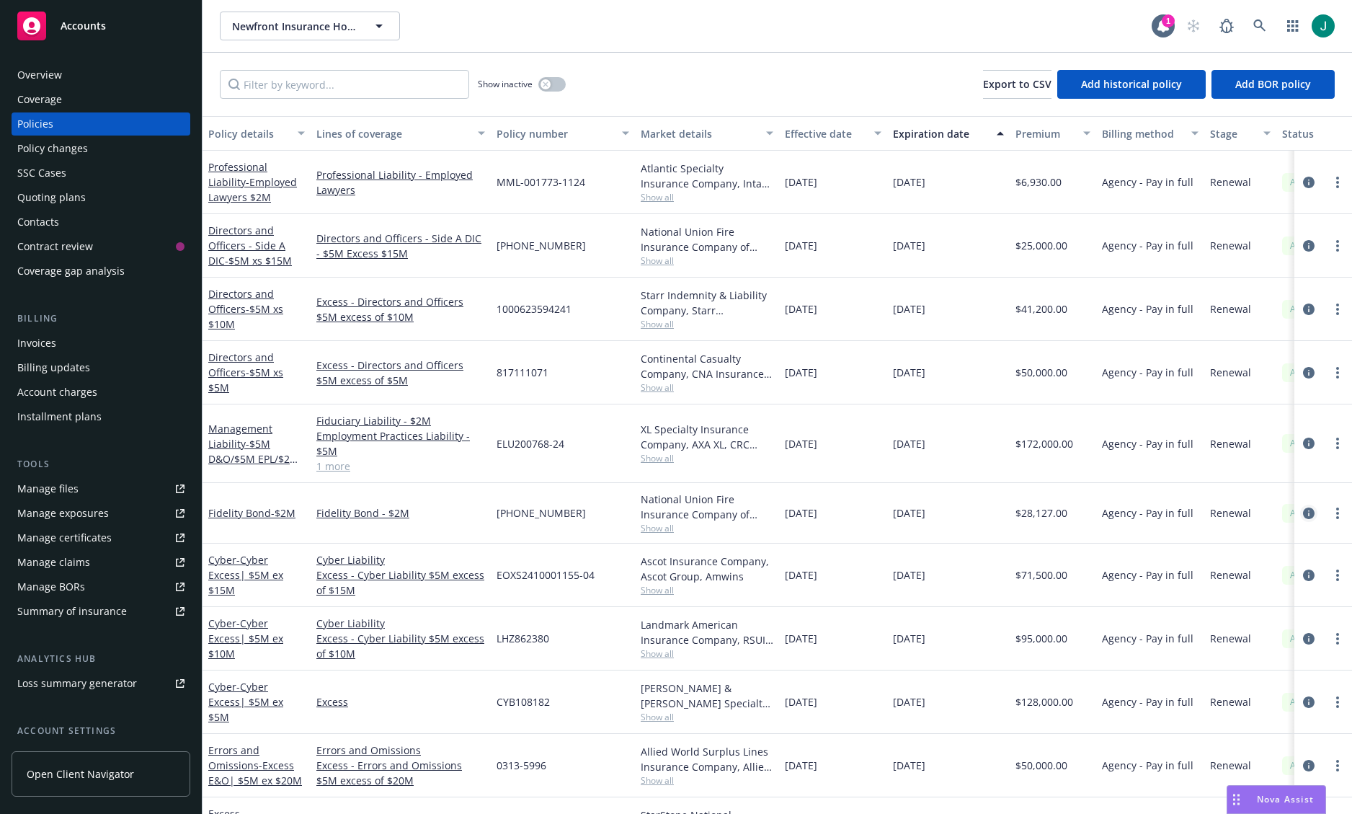
click at [1303, 514] on icon "circleInformation" at bounding box center [1309, 513] width 12 height 12
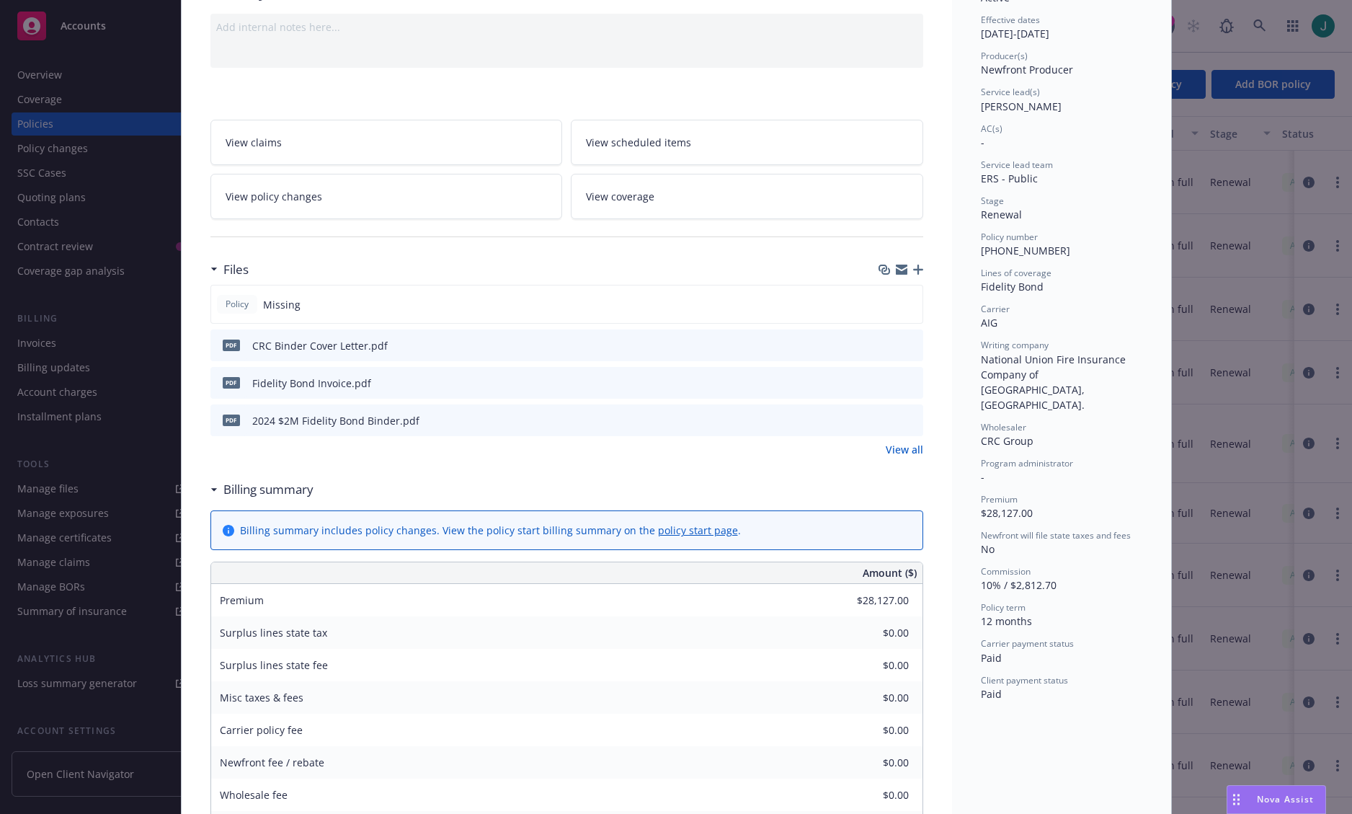
scroll to position [144, 0]
click at [906, 417] on icon "preview file" at bounding box center [909, 416] width 13 height 10
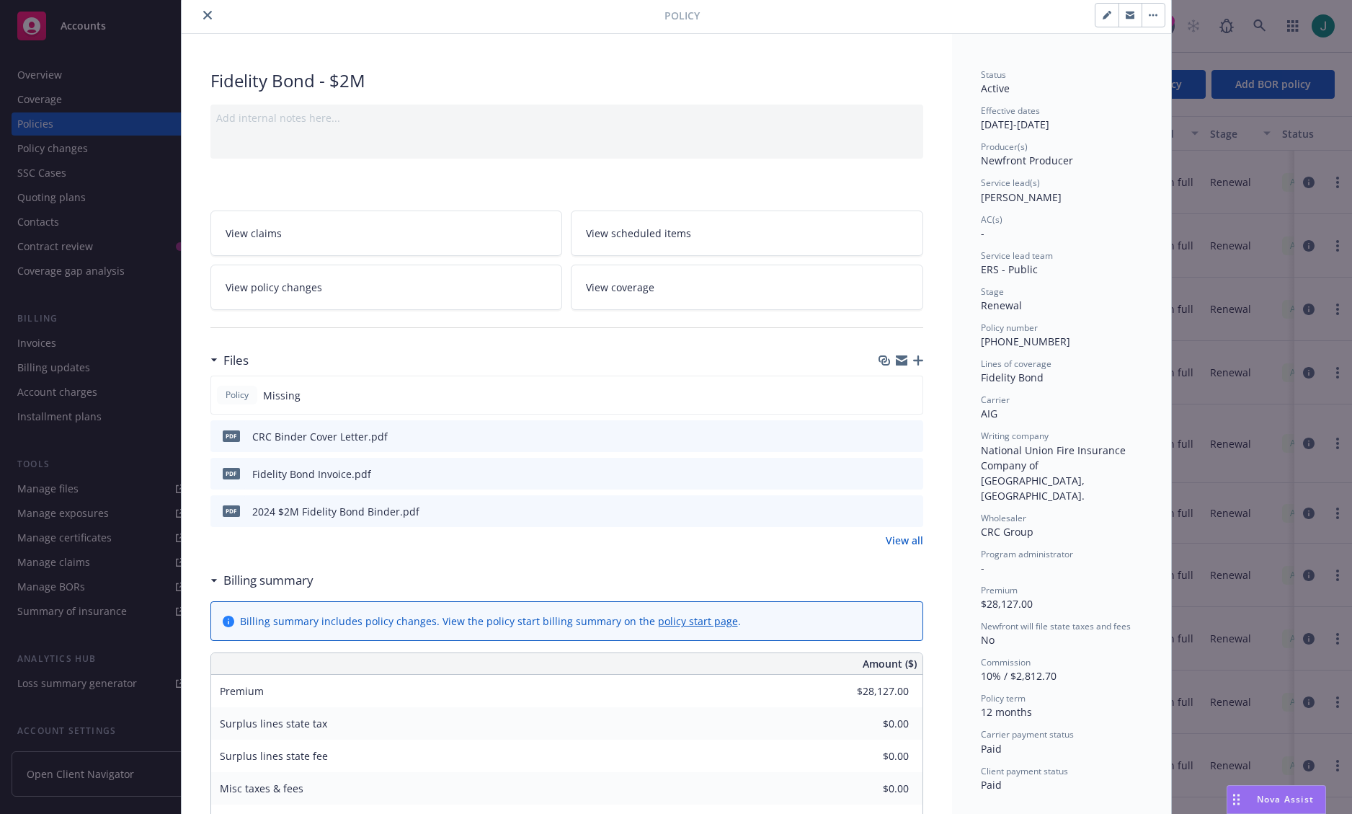
scroll to position [0, 0]
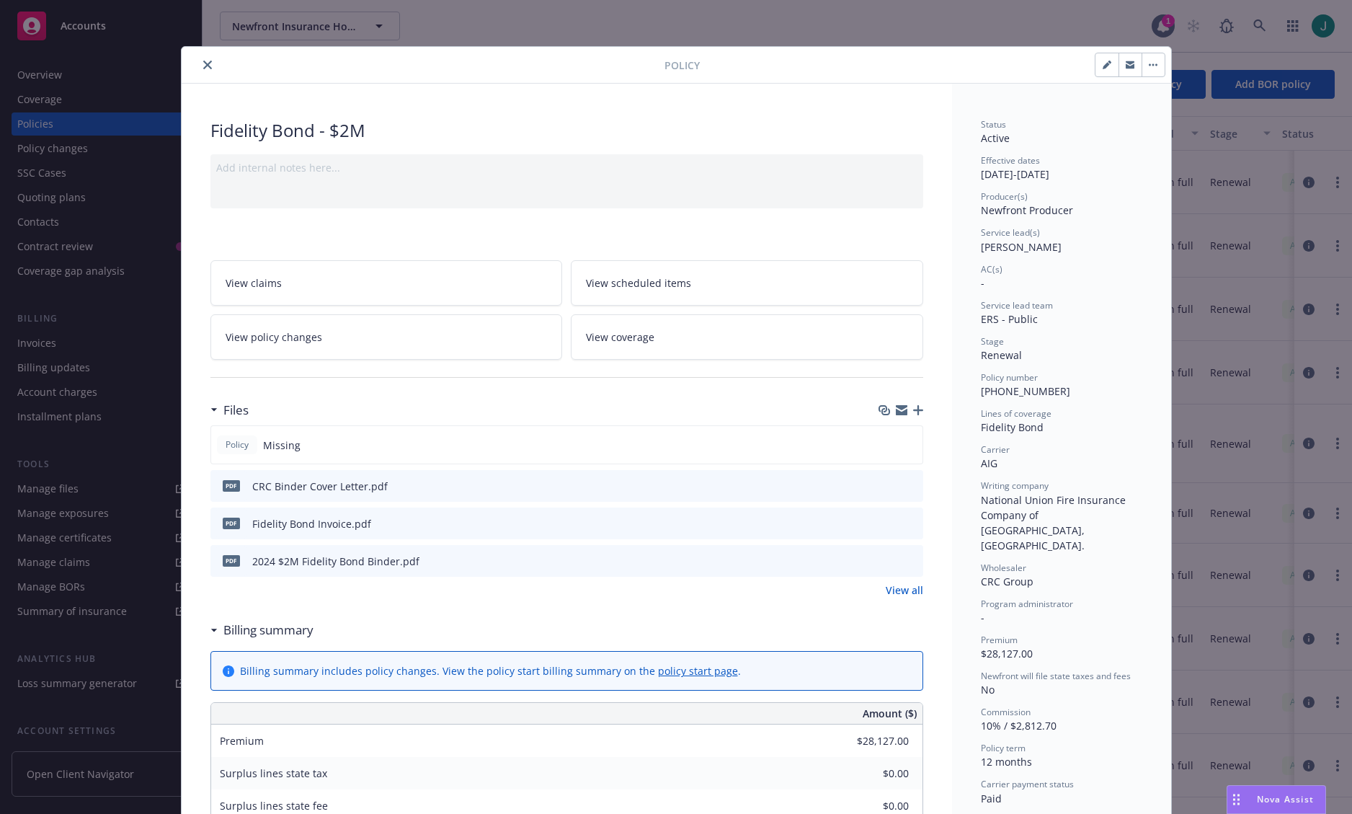
click at [199, 66] on button "close" at bounding box center [207, 64] width 17 height 17
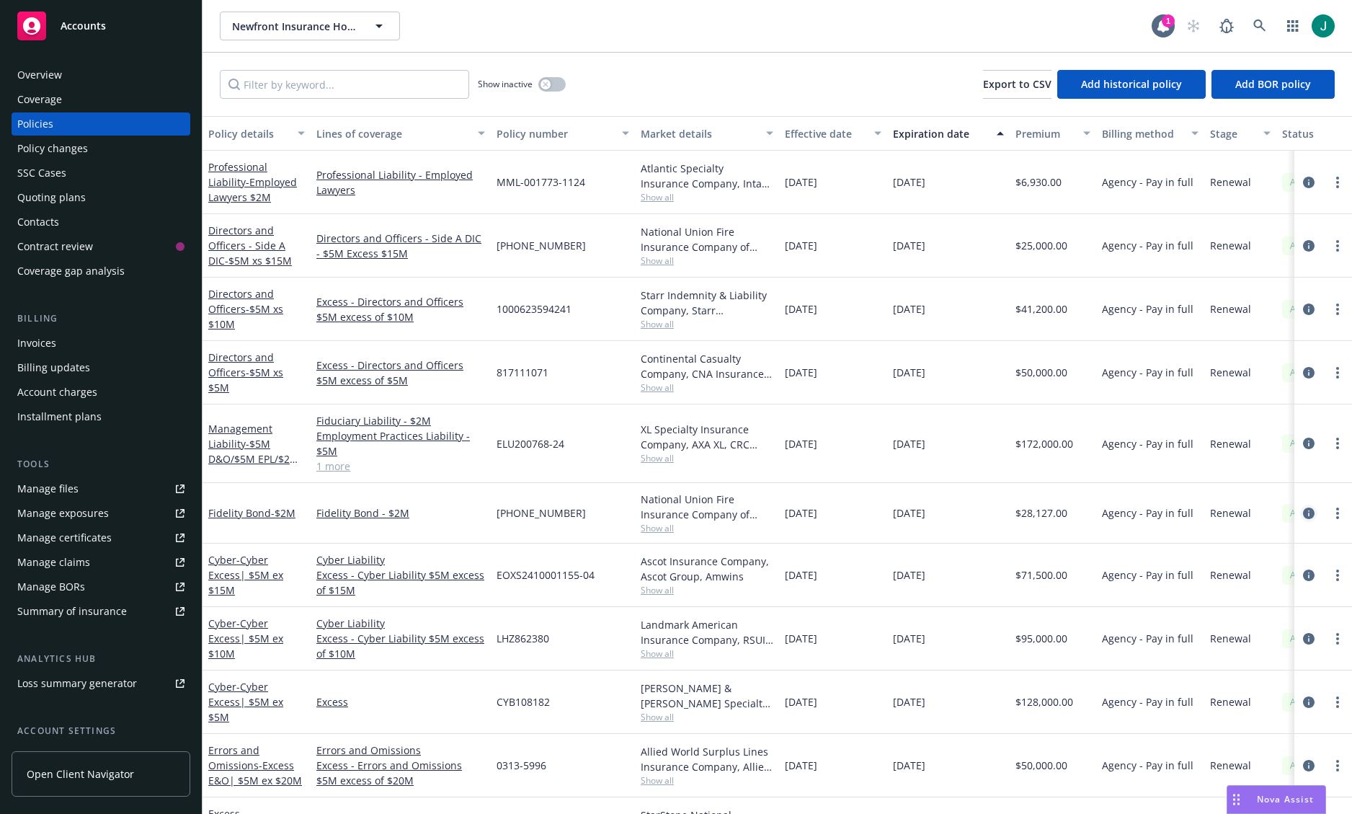
click at [1303, 515] on icon "circleInformation" at bounding box center [1309, 513] width 12 height 12
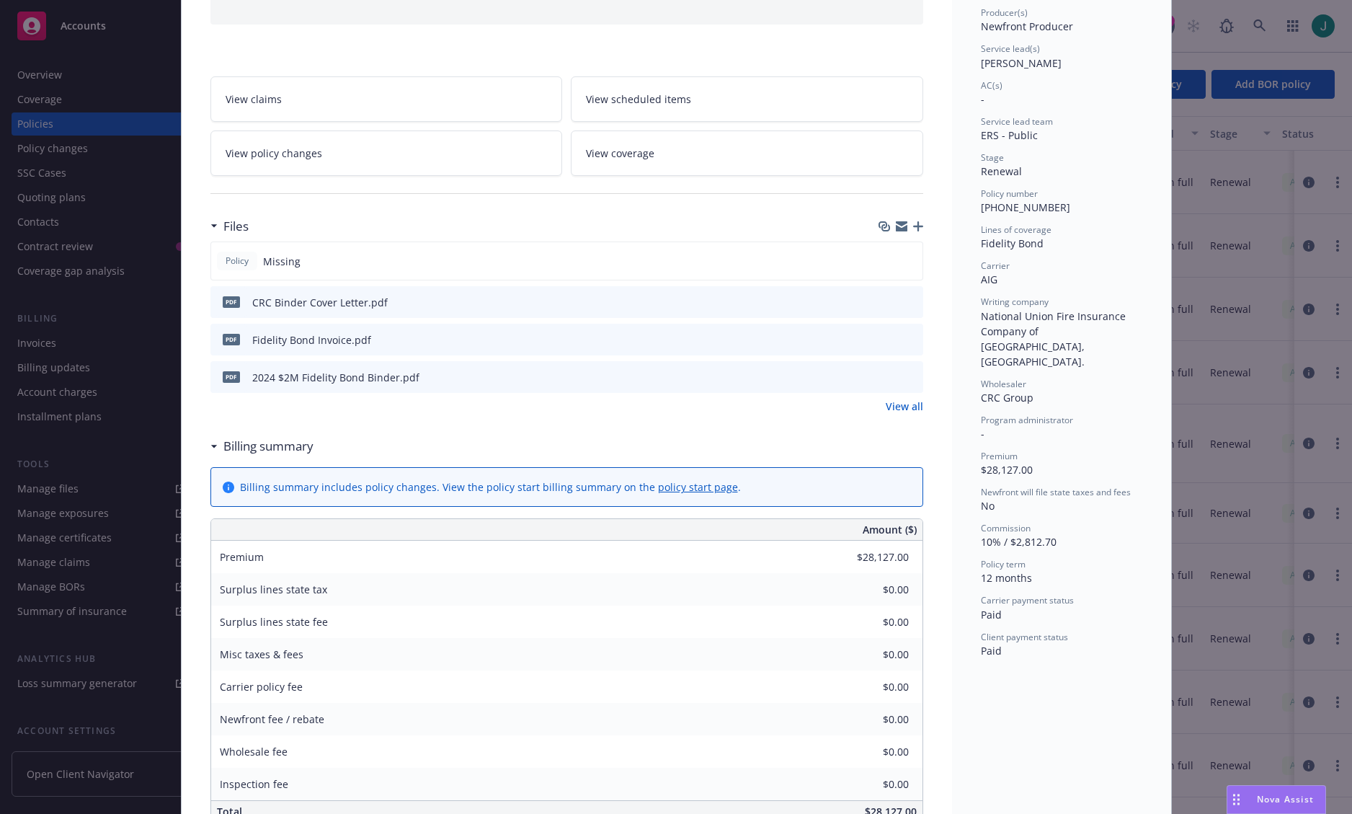
scroll to position [187, 0]
click at [901, 404] on link "View all" at bounding box center [904, 402] width 37 height 15
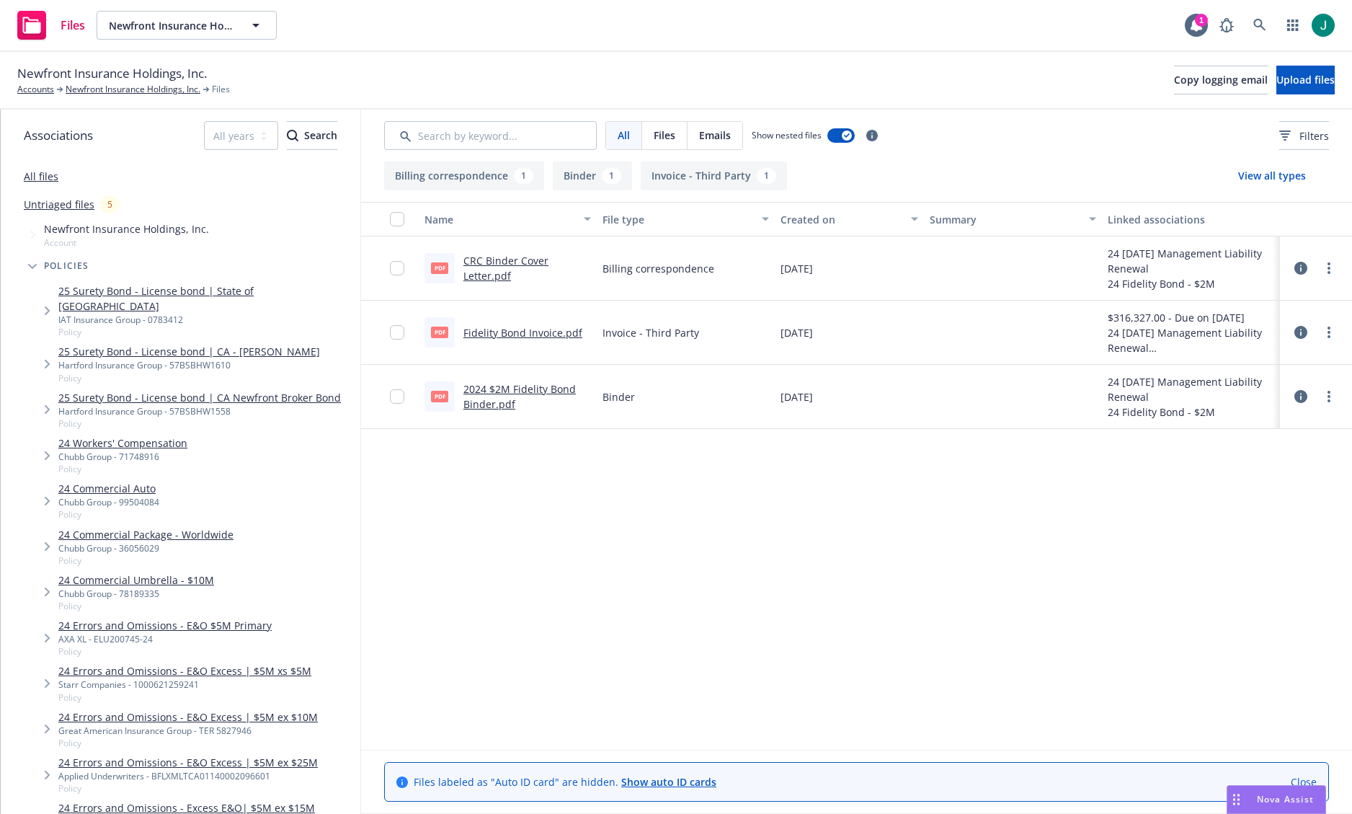
click at [378, 84] on div "Newfront Insurance Holdings, Inc. Accounts Newfront Insurance Holdings, Inc. Fi…" at bounding box center [675, 80] width 1317 height 32
drag, startPoint x: 525, startPoint y: 390, endPoint x: 700, endPoint y: 411, distance: 176.4
click at [627, 421] on div "pdf 2024 $2M Fidelity Bond Binder.pdf Binder 11/21/2024 24 11/01/24 Management …" at bounding box center [856, 397] width 991 height 64
click at [696, 410] on div "Binder" at bounding box center [686, 397] width 178 height 64
click at [513, 388] on link "2024 $2M Fidelity Bond Binder.pdf" at bounding box center [519, 396] width 112 height 29
